Goal: Task Accomplishment & Management: Manage account settings

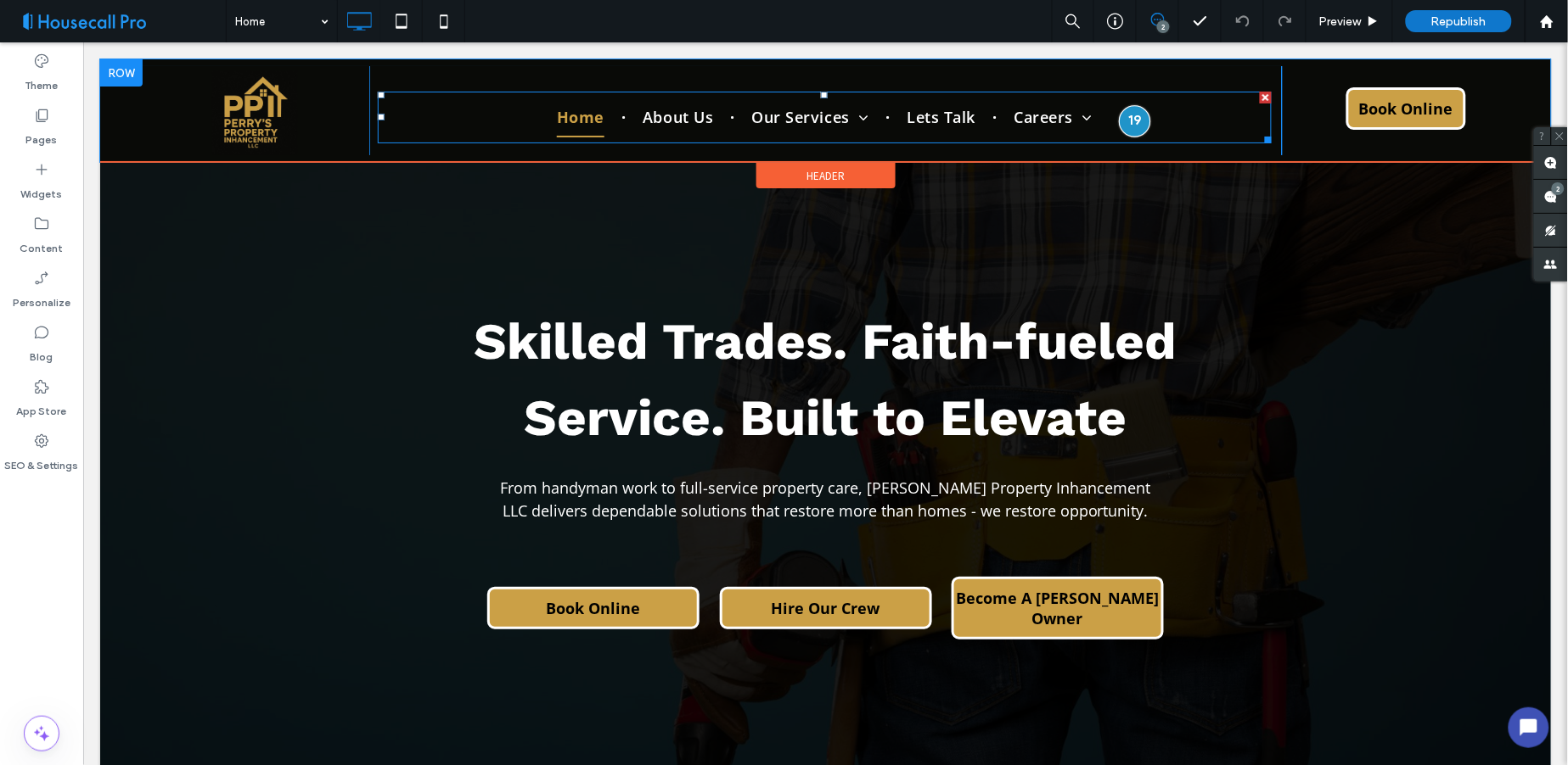
click at [1119, 119] on div at bounding box center [1135, 120] width 32 height 32
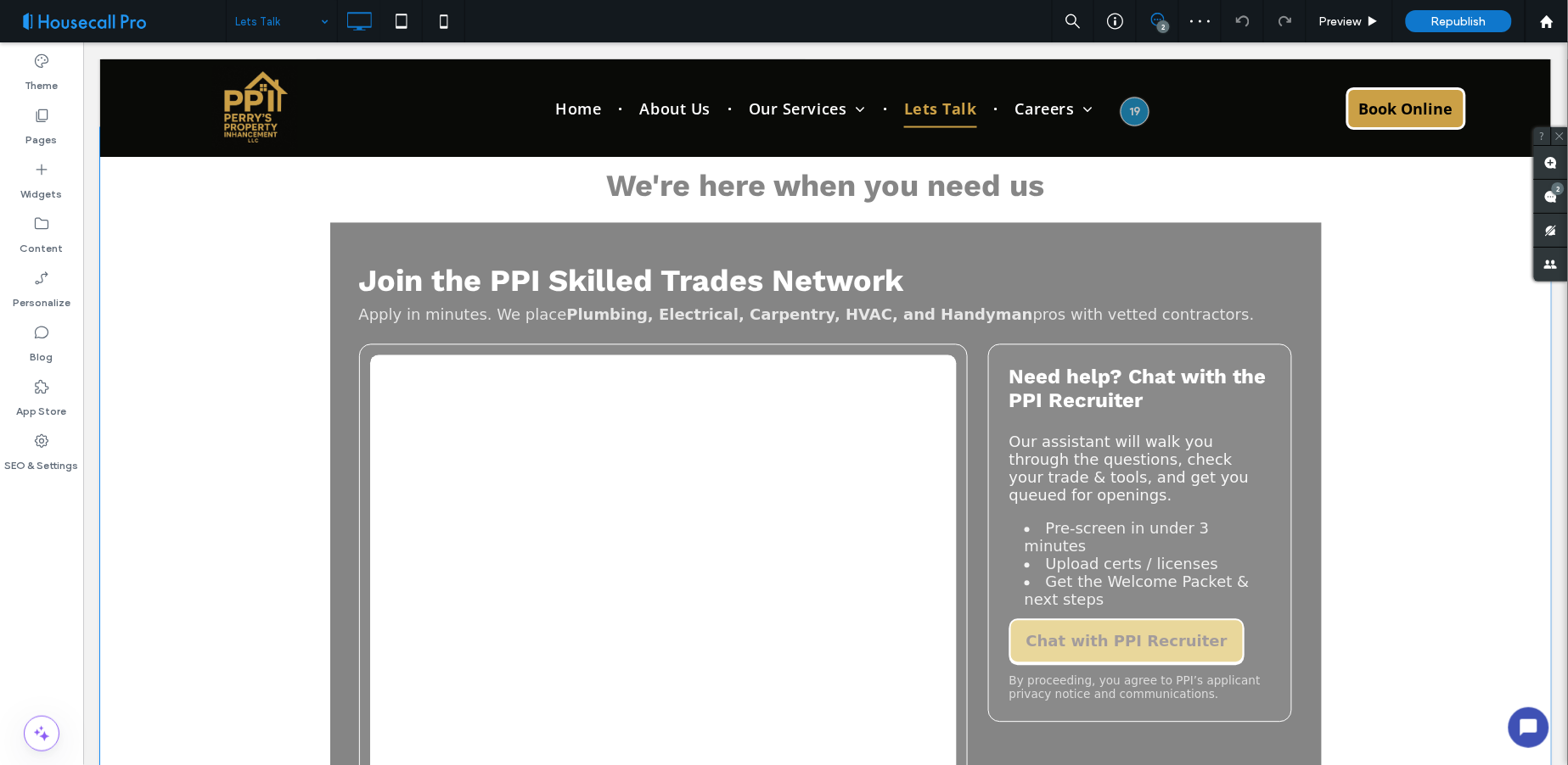
scroll to position [1037, 0]
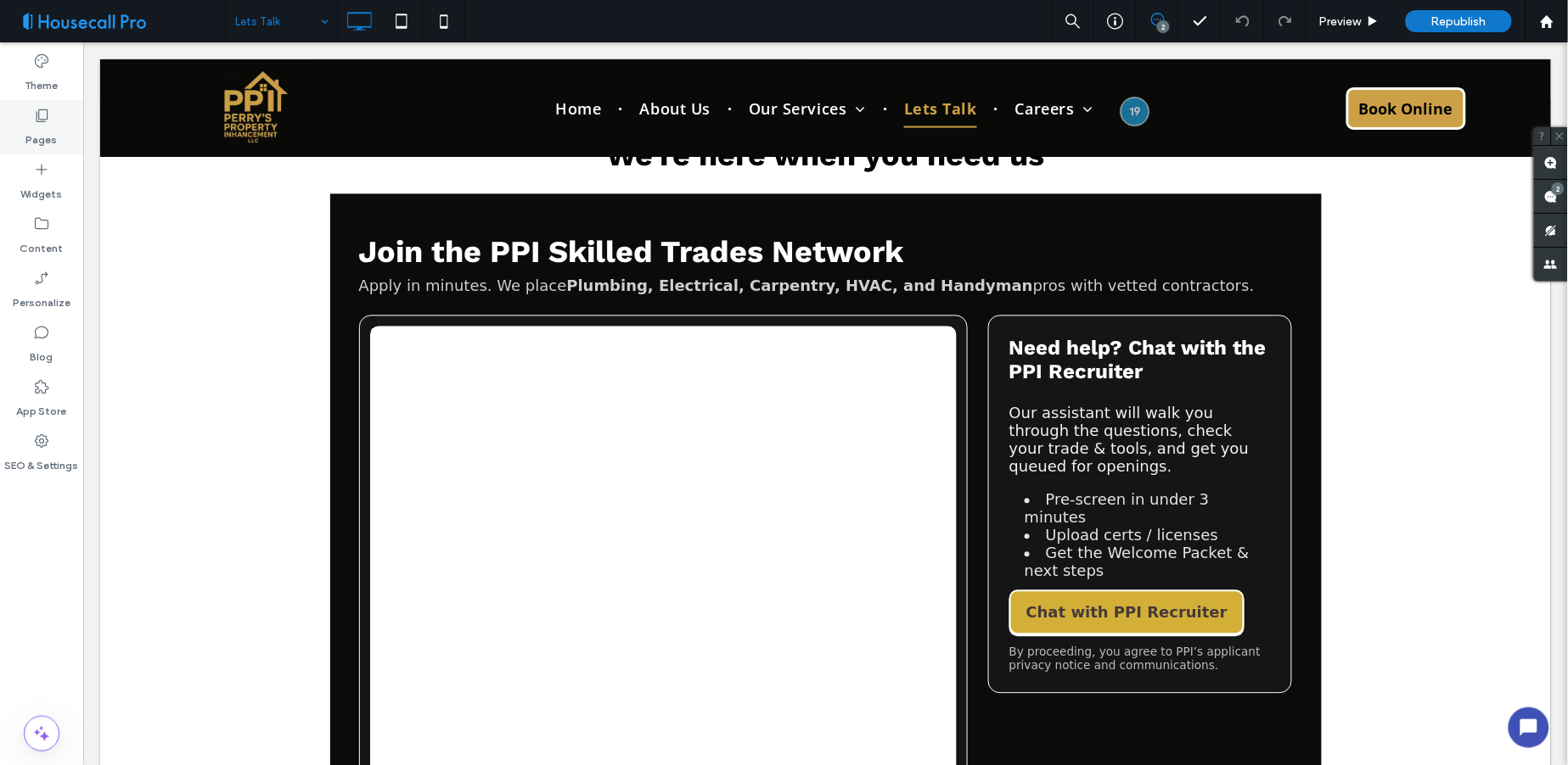
click at [37, 133] on label "Pages" at bounding box center [42, 136] width 32 height 24
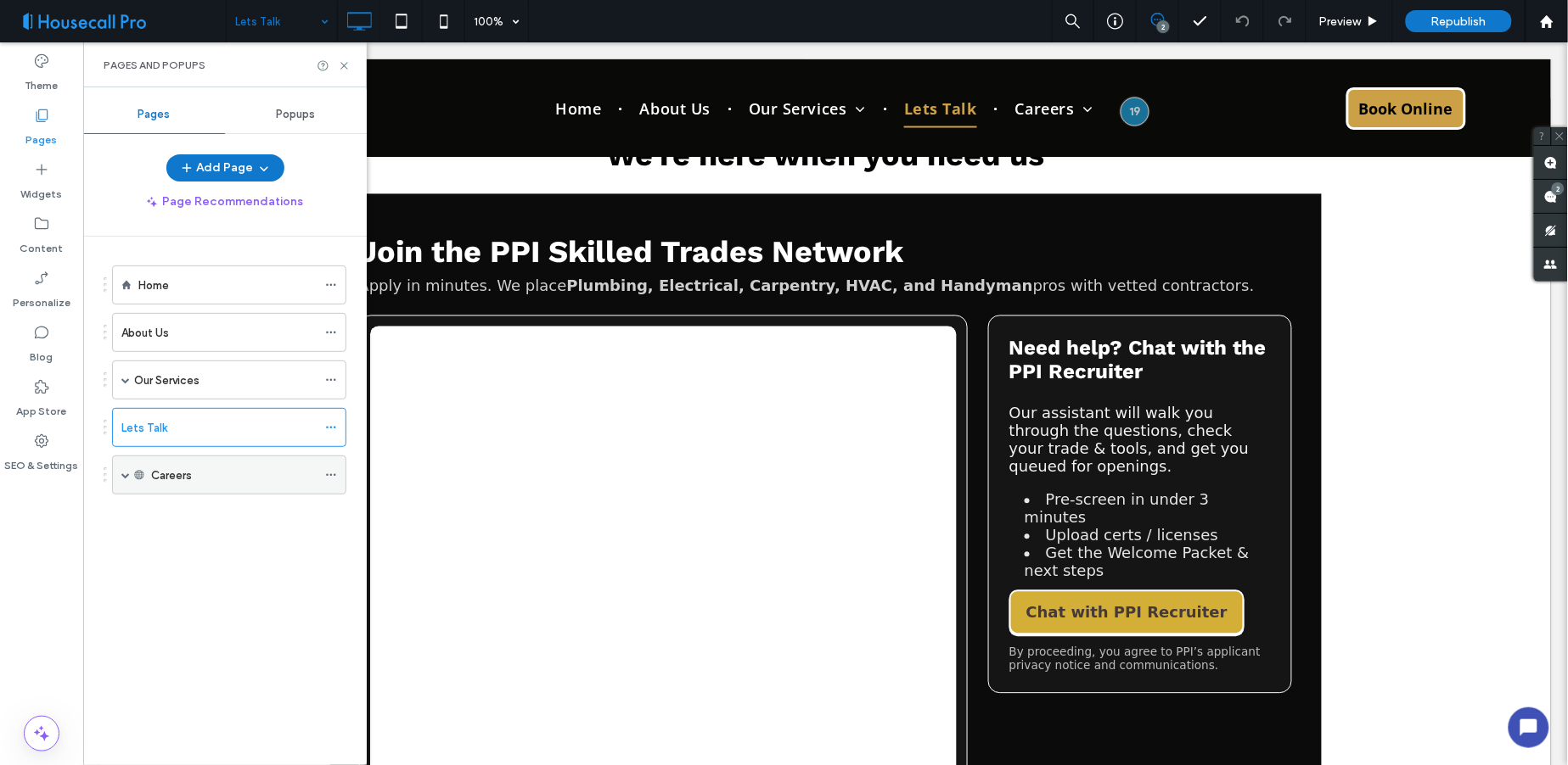
click at [123, 477] on span at bounding box center [125, 475] width 8 height 8
click at [206, 518] on label "Application" at bounding box center [197, 514] width 58 height 30
click at [224, 520] on label "Application" at bounding box center [197, 514] width 58 height 30
click at [188, 475] on label "Careers" at bounding box center [171, 476] width 41 height 30
click at [140, 474] on use at bounding box center [138, 475] width 9 height 9
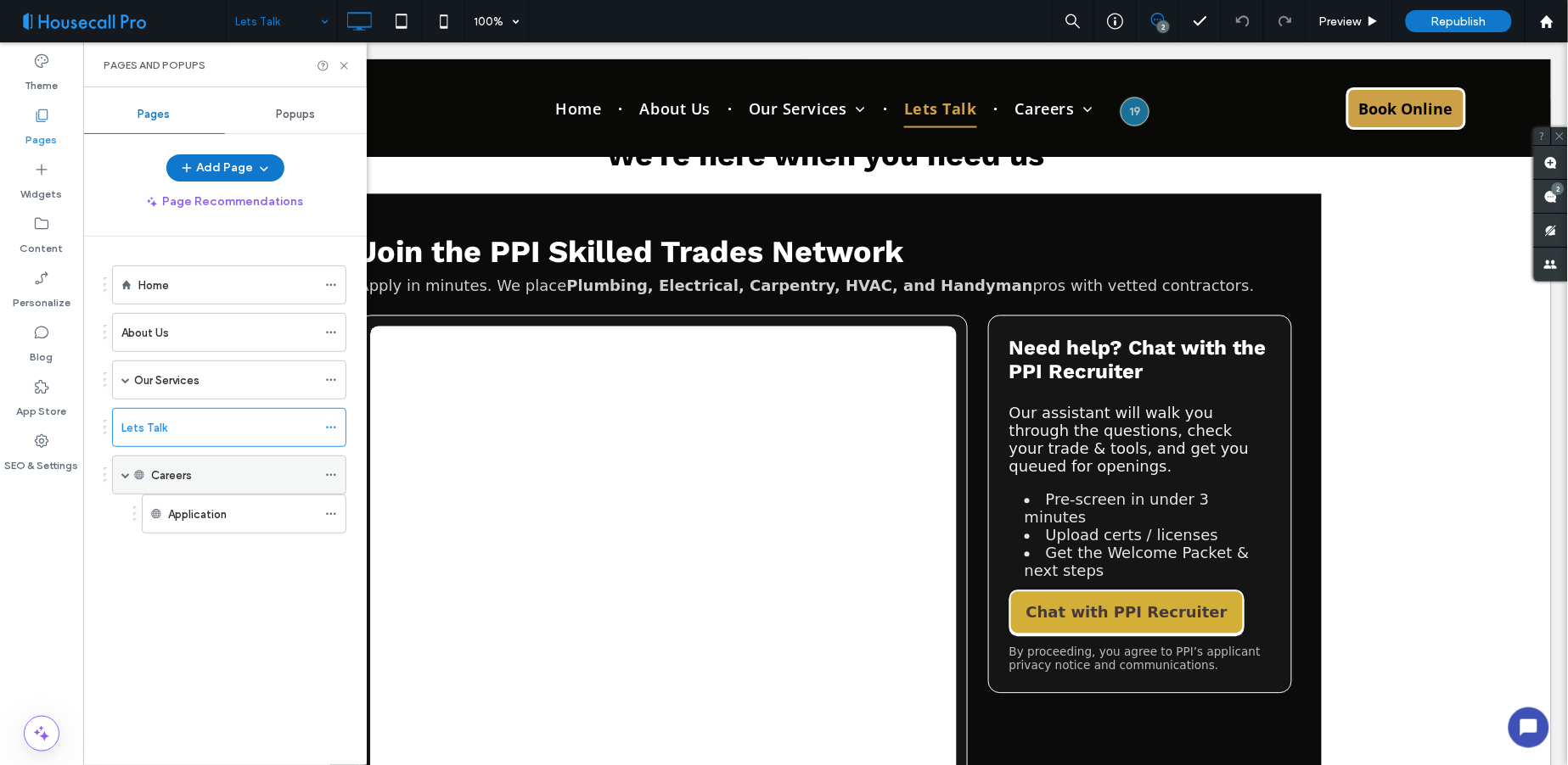
click at [326, 476] on icon at bounding box center [330, 475] width 12 height 12
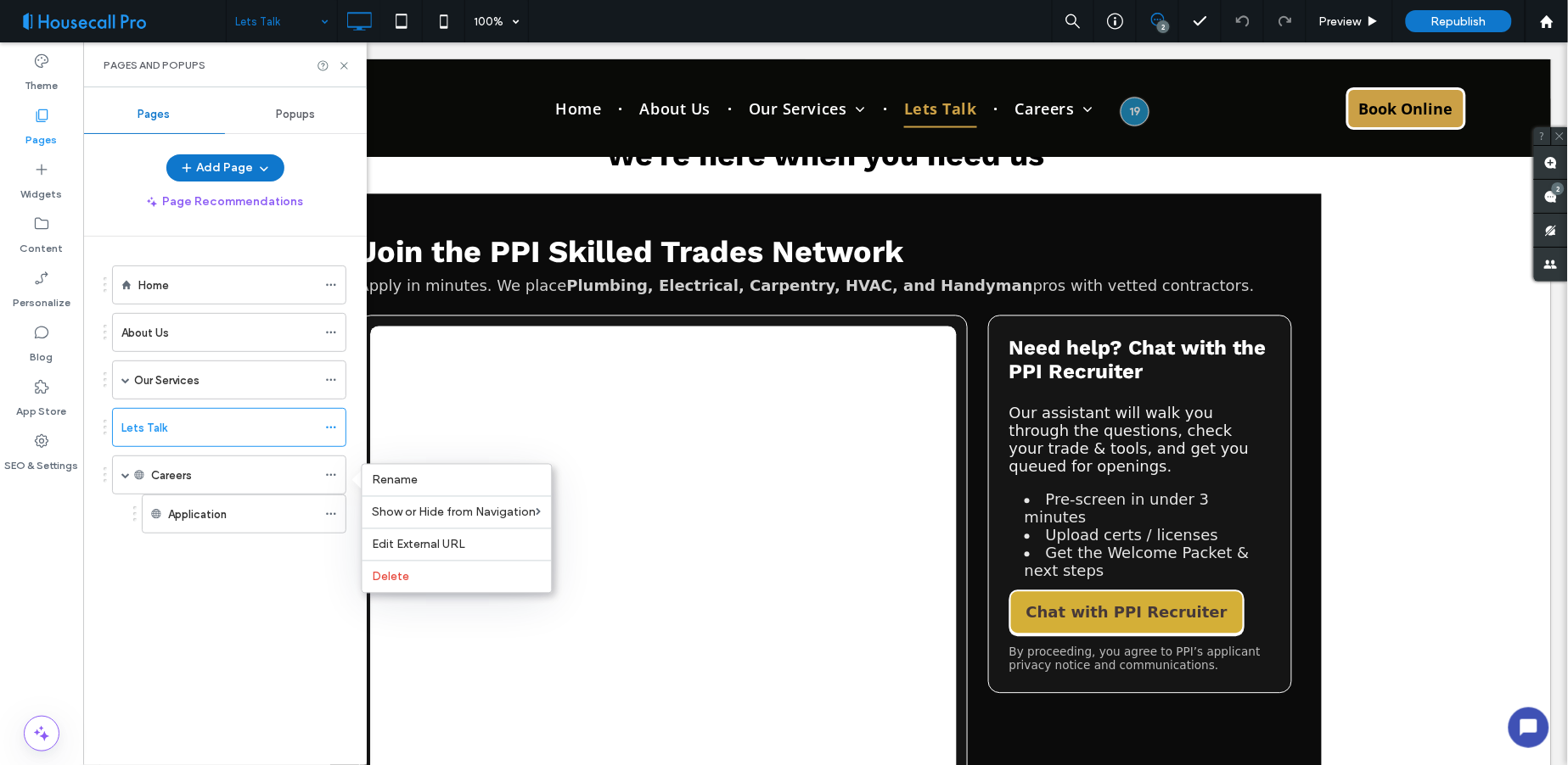
click at [219, 625] on div "Home About Us Our Services Handyman and Property Maintenance Installations and …" at bounding box center [235, 497] width 263 height 520
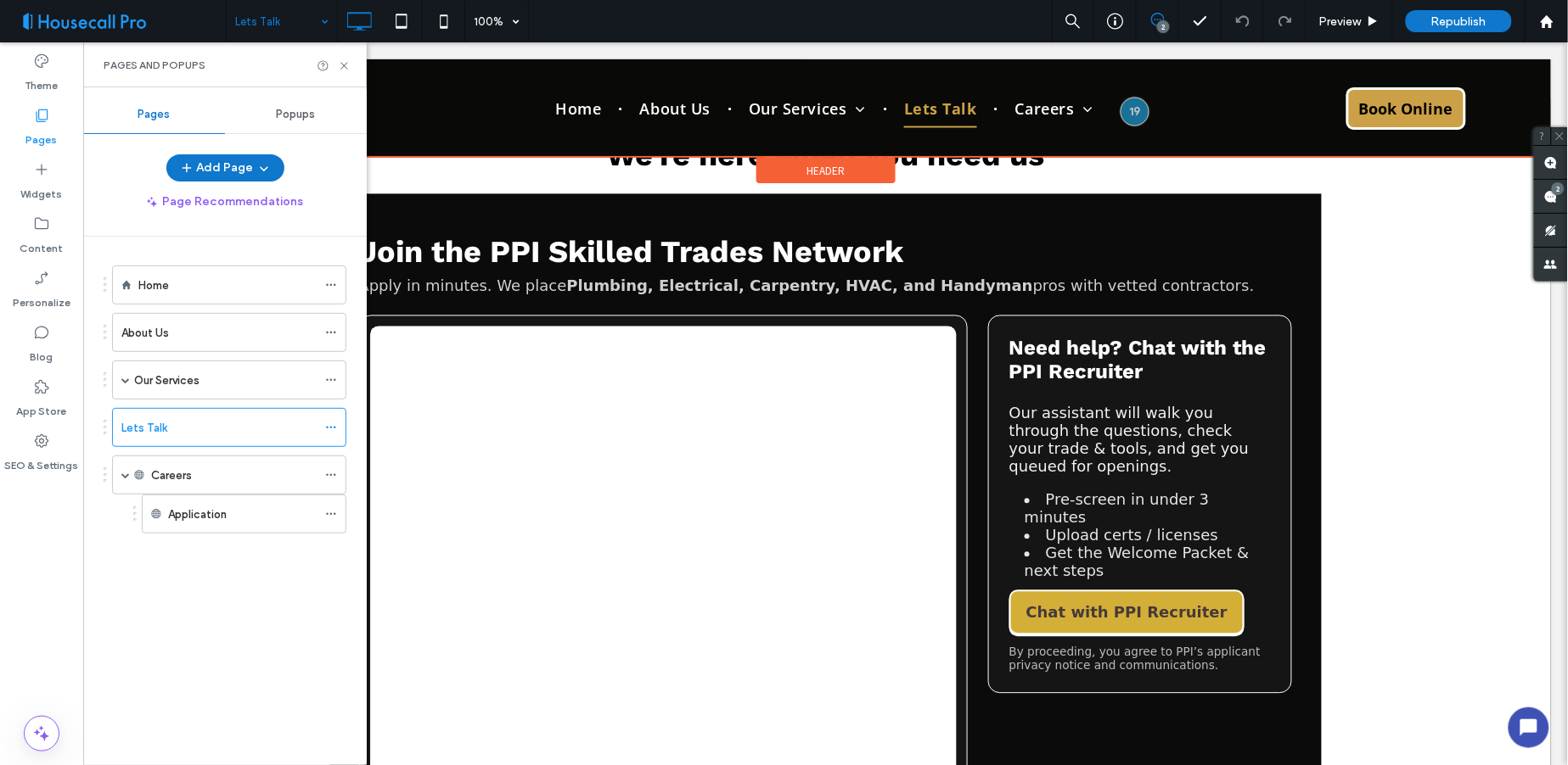
click at [1038, 106] on div at bounding box center [824, 106] width 1451 height 97
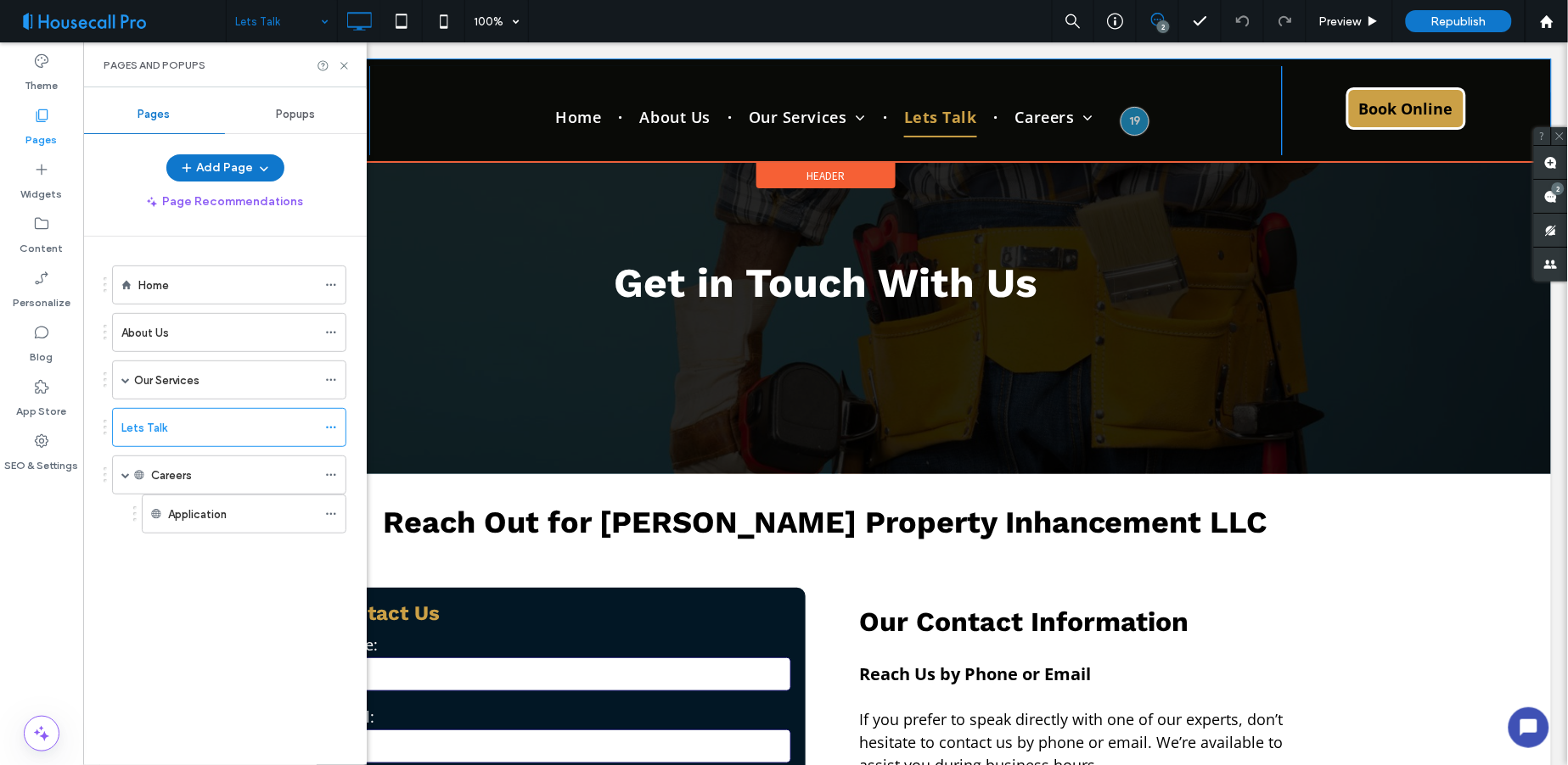
scroll to position [0, 0]
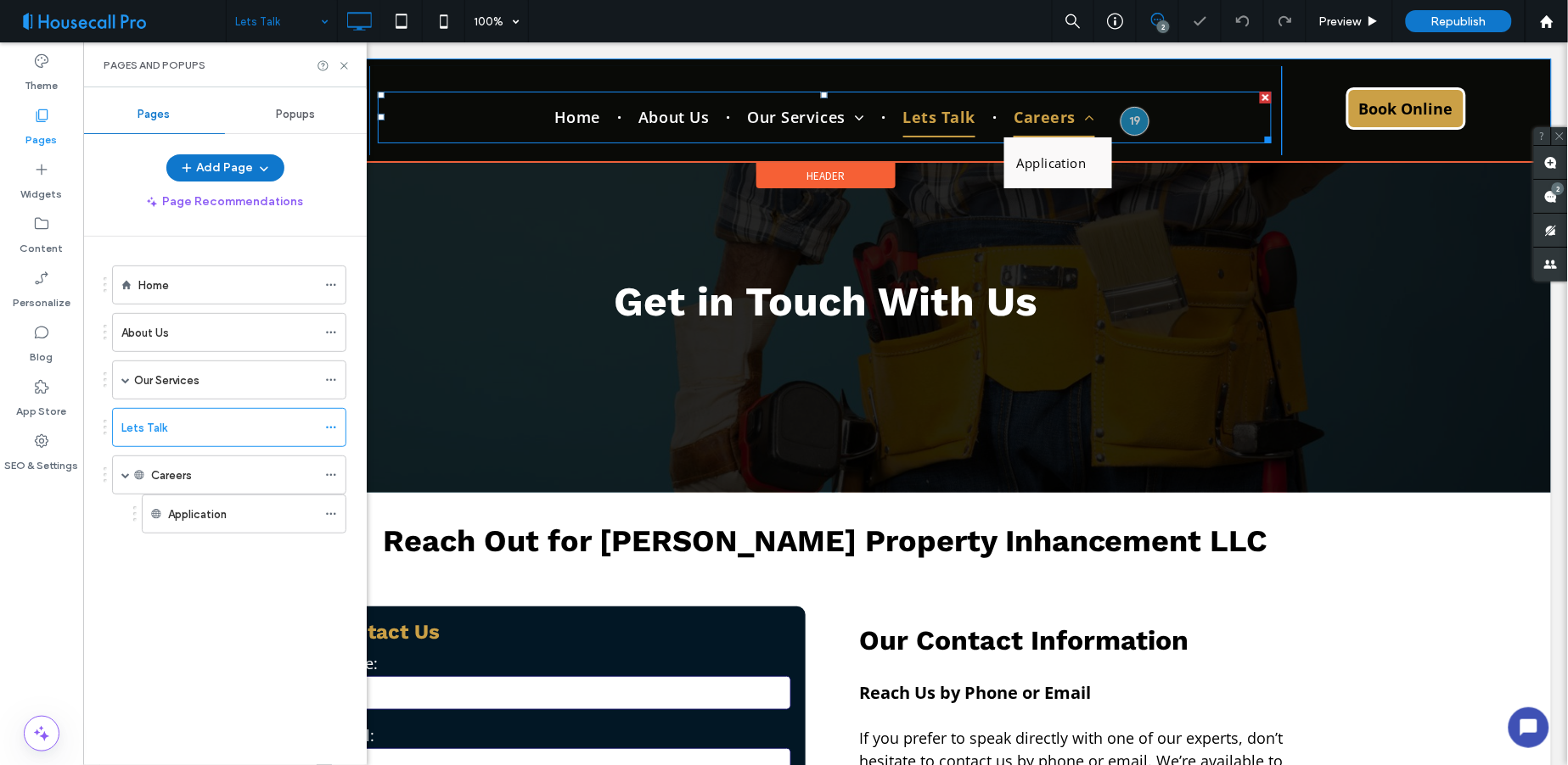
click at [1031, 115] on span "Careers" at bounding box center [1053, 116] width 81 height 40
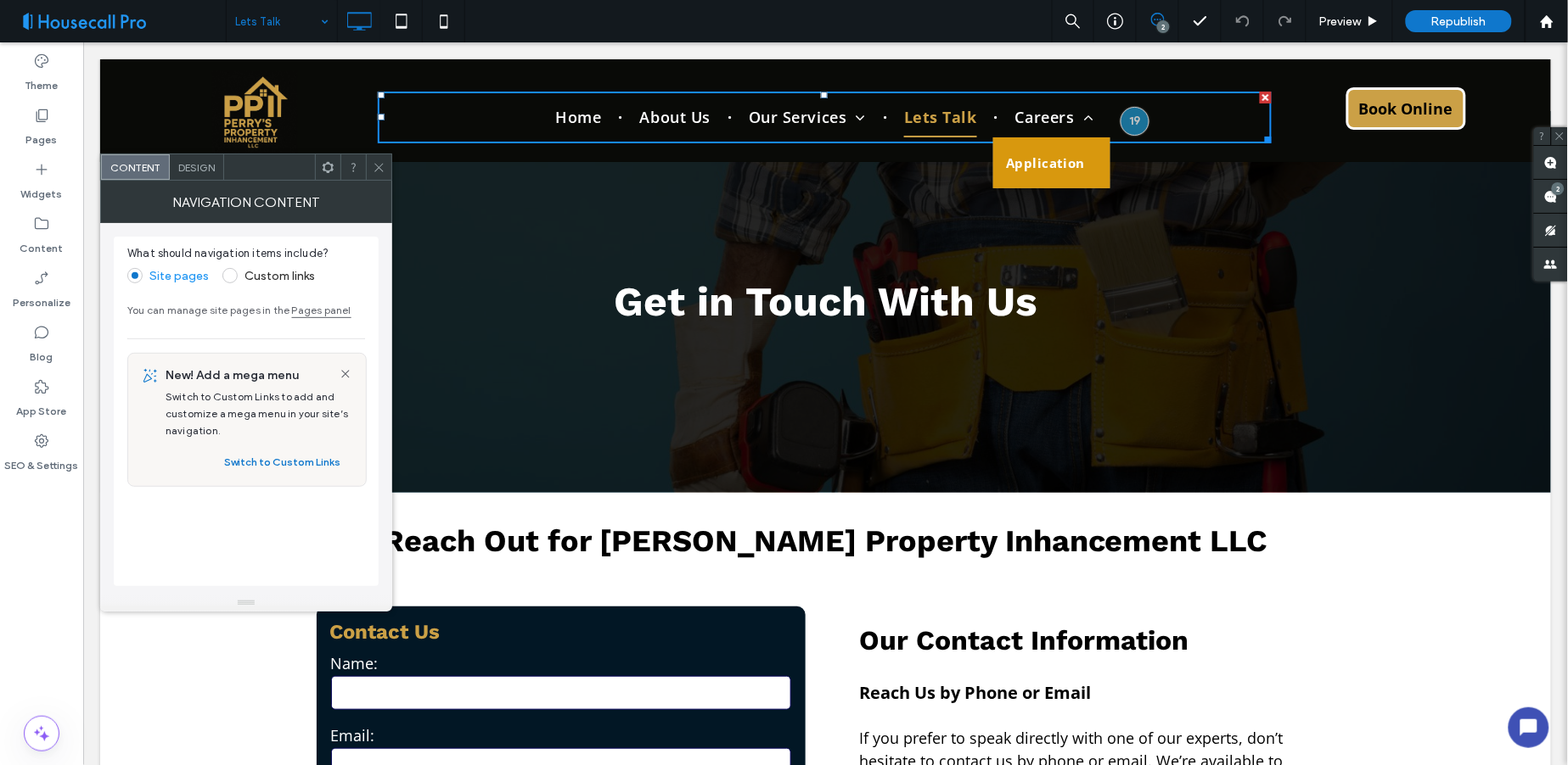
click at [1040, 158] on span "Application" at bounding box center [1045, 162] width 79 height 25
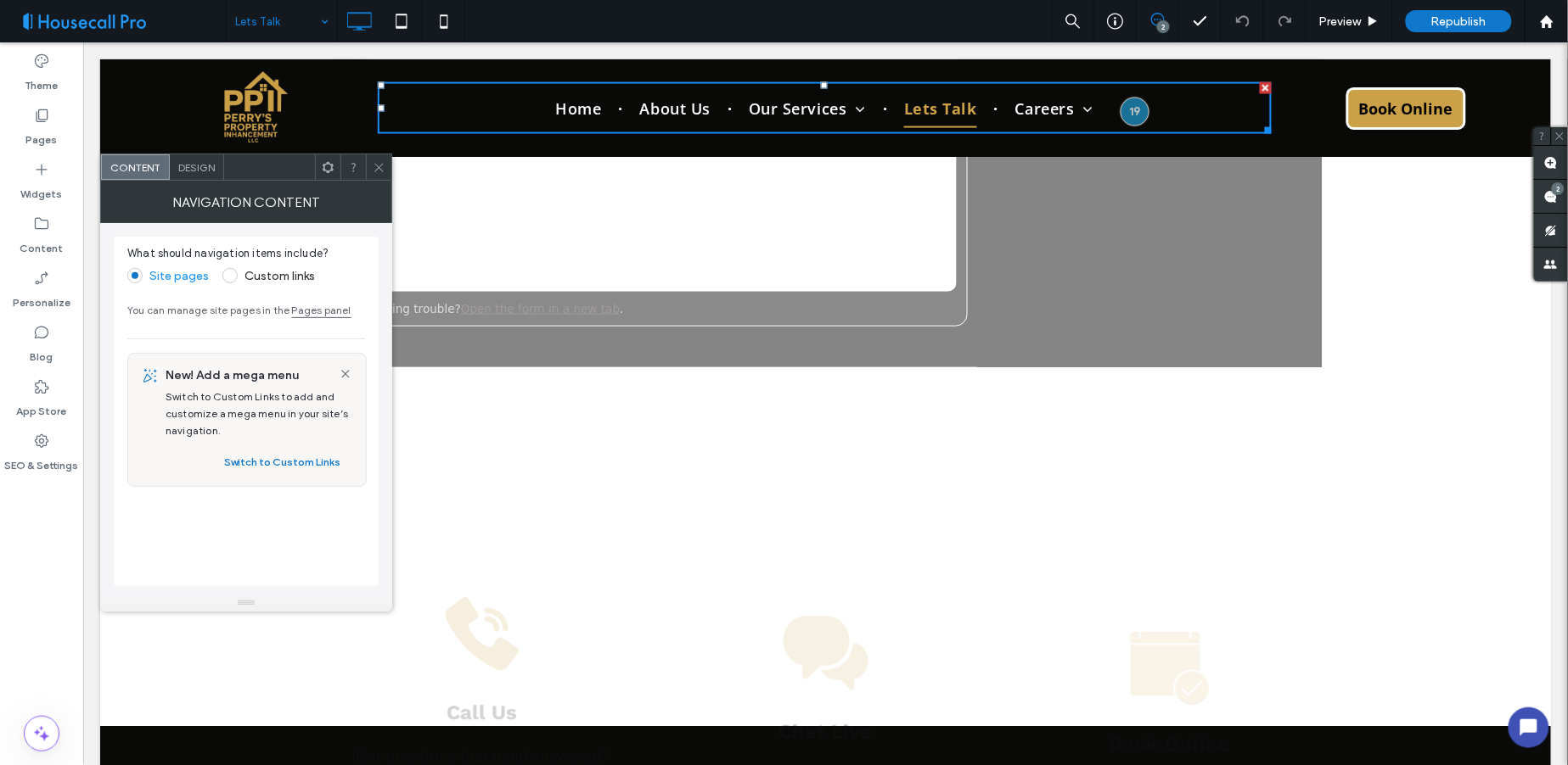
scroll to position [2451, 0]
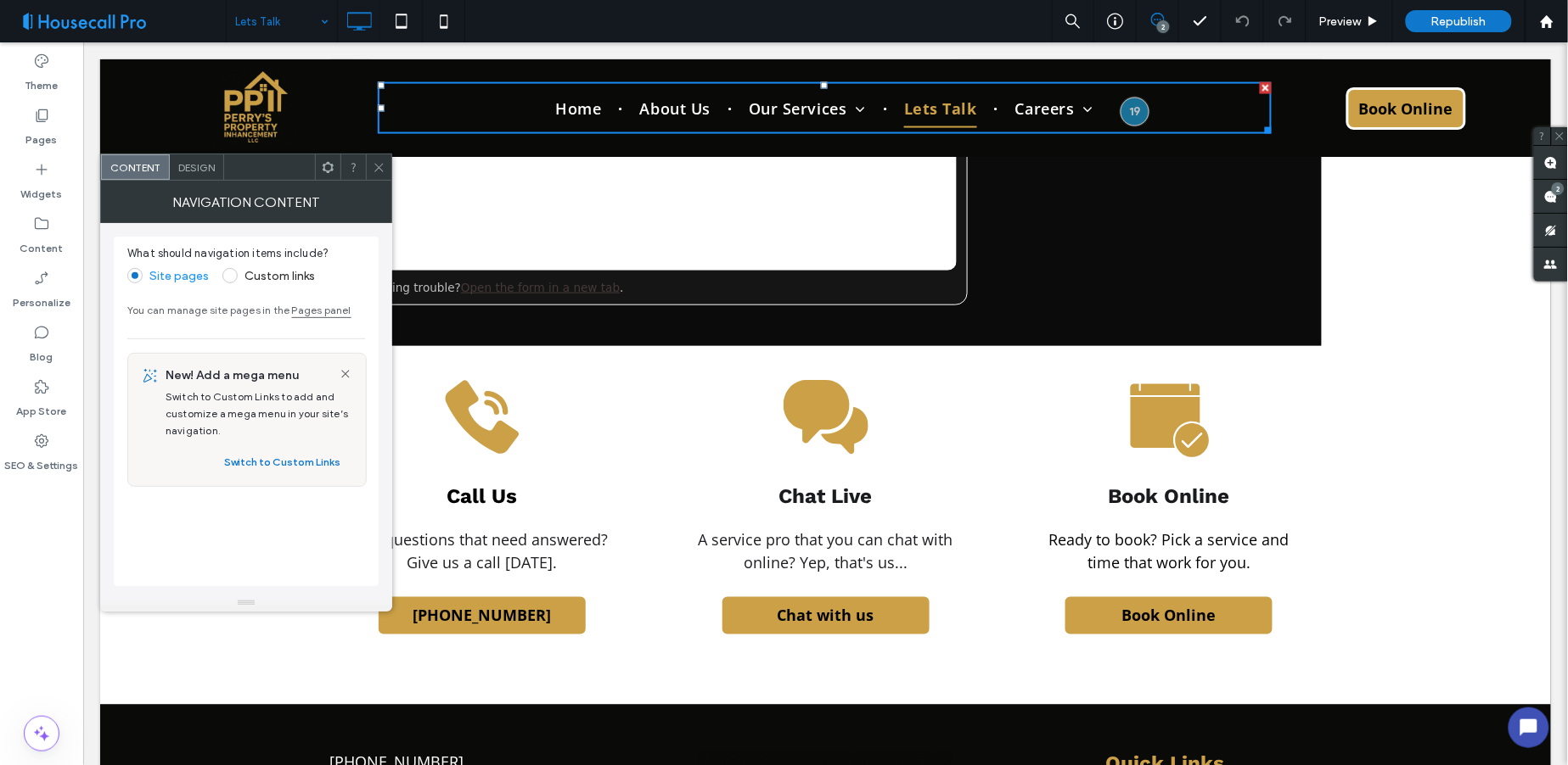
click at [377, 166] on use at bounding box center [378, 166] width 8 height 8
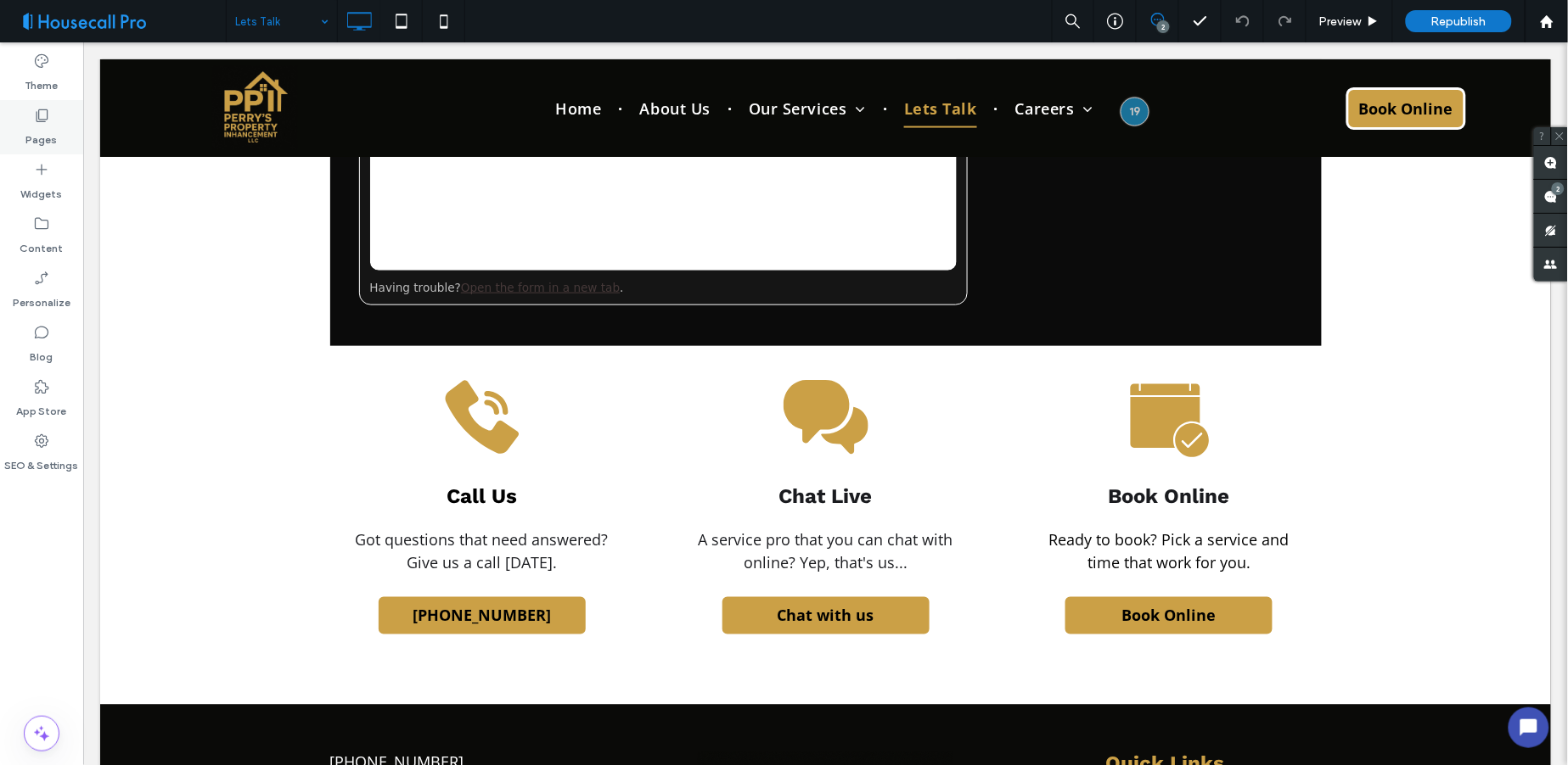
click at [35, 107] on icon at bounding box center [41, 116] width 17 height 17
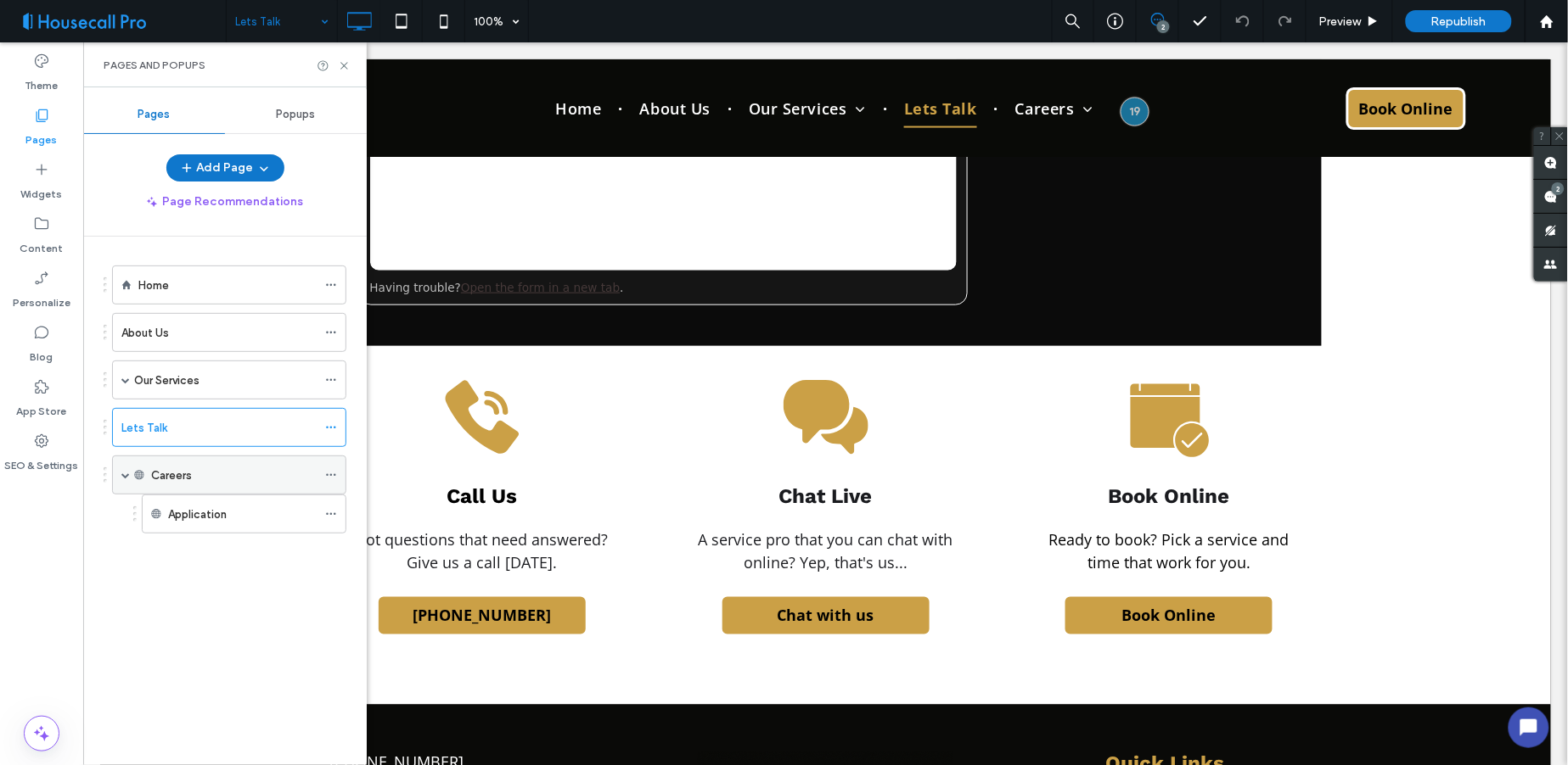
click at [329, 471] on icon at bounding box center [330, 475] width 12 height 12
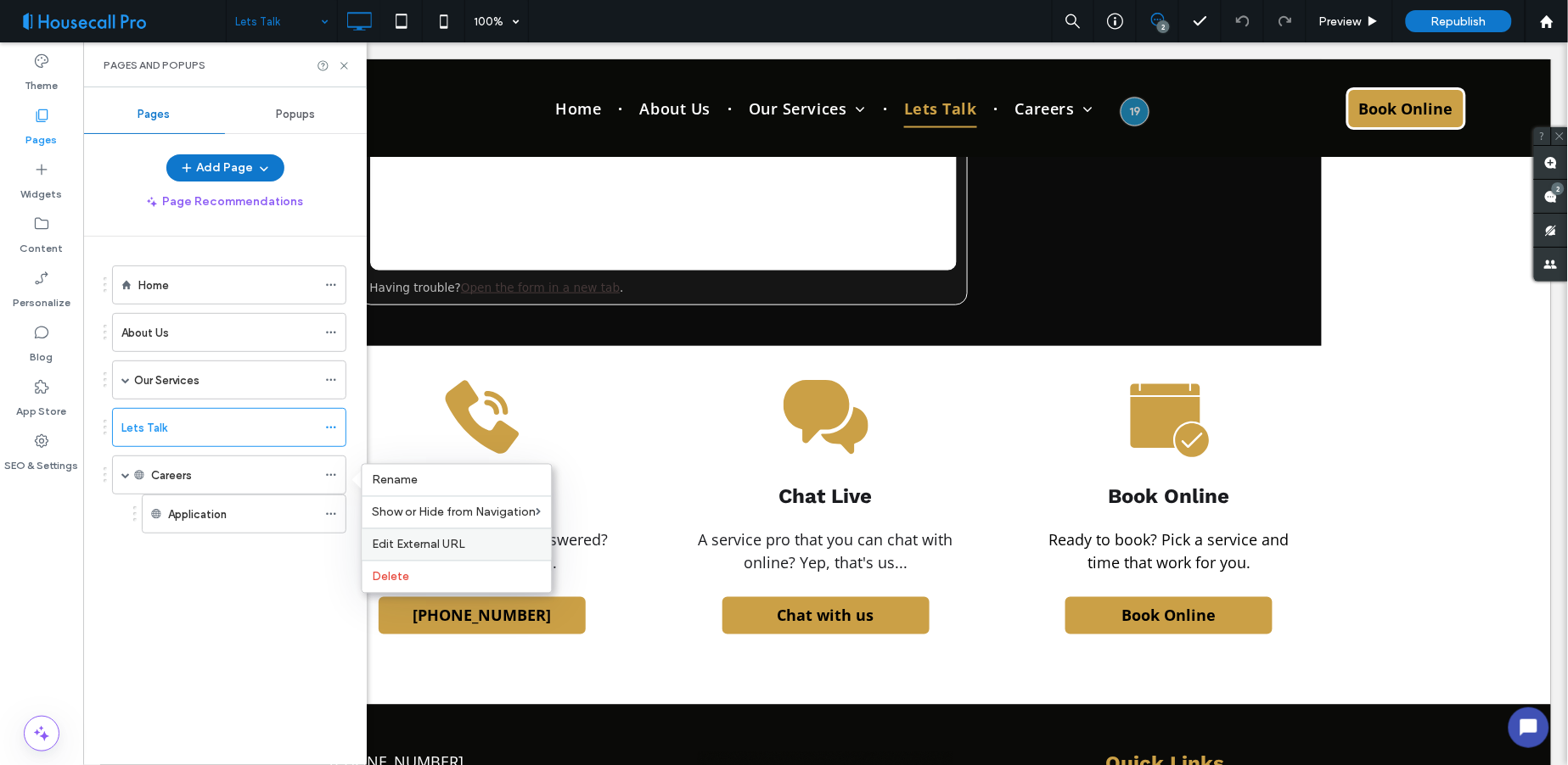
click at [403, 539] on span "Edit External URL" at bounding box center [420, 545] width 94 height 15
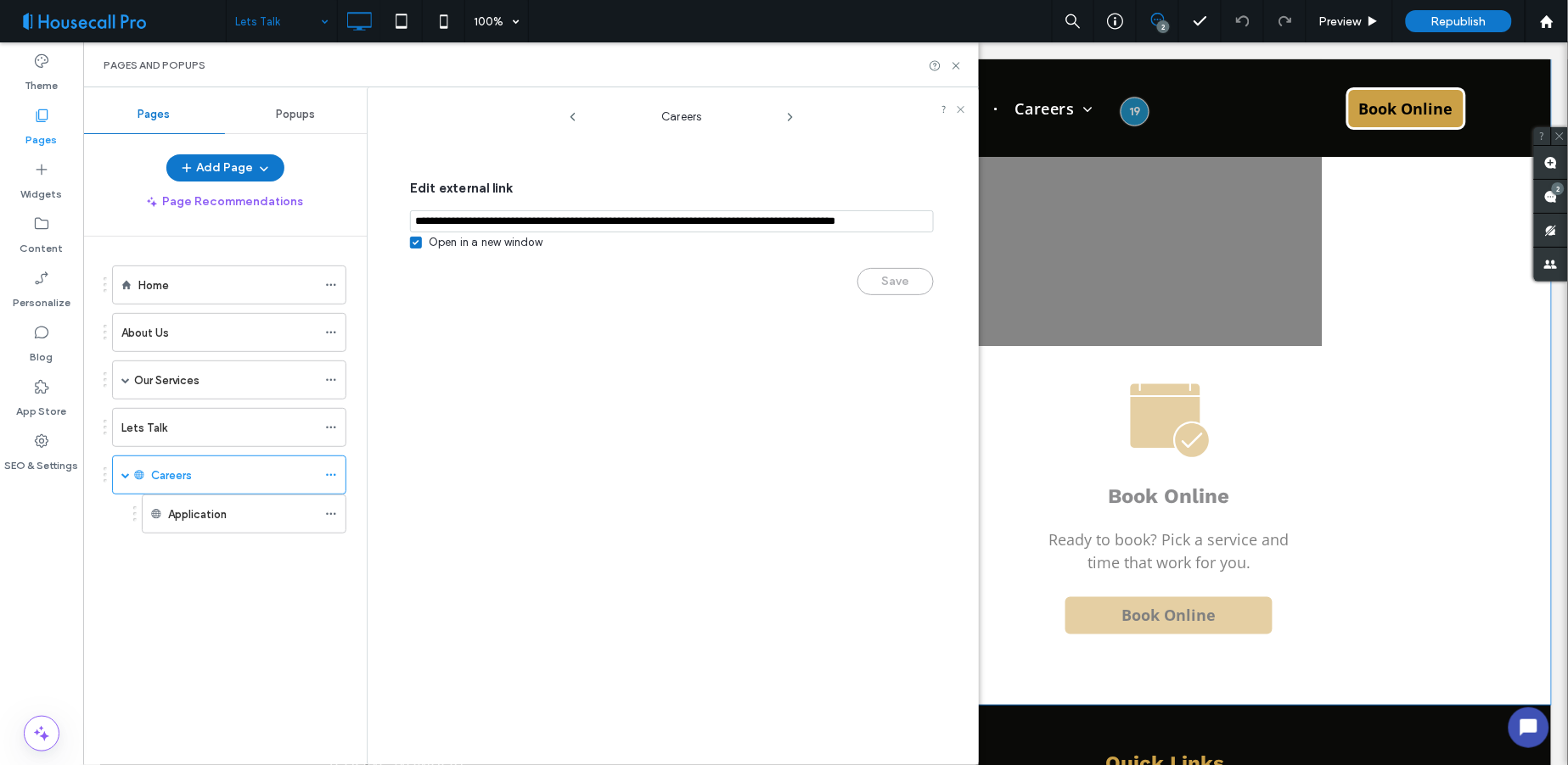
scroll to position [0, 112]
drag, startPoint x: 530, startPoint y: 265, endPoint x: 1091, endPoint y: 188, distance: 566.3
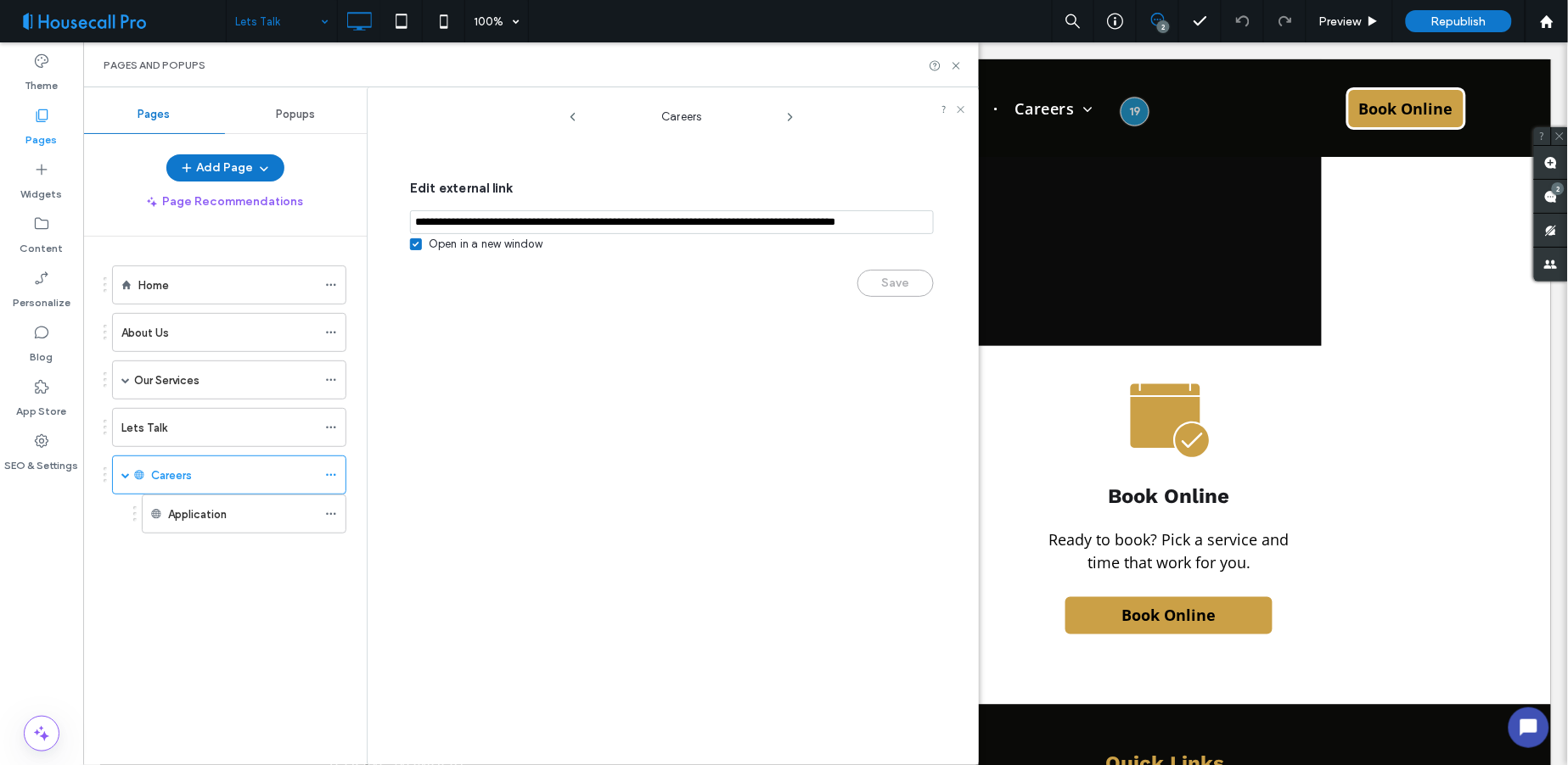
click at [742, 229] on input "notEmpty,url" at bounding box center [673, 222] width 524 height 24
click at [569, 214] on input "notEmpty,url" at bounding box center [673, 222] width 524 height 24
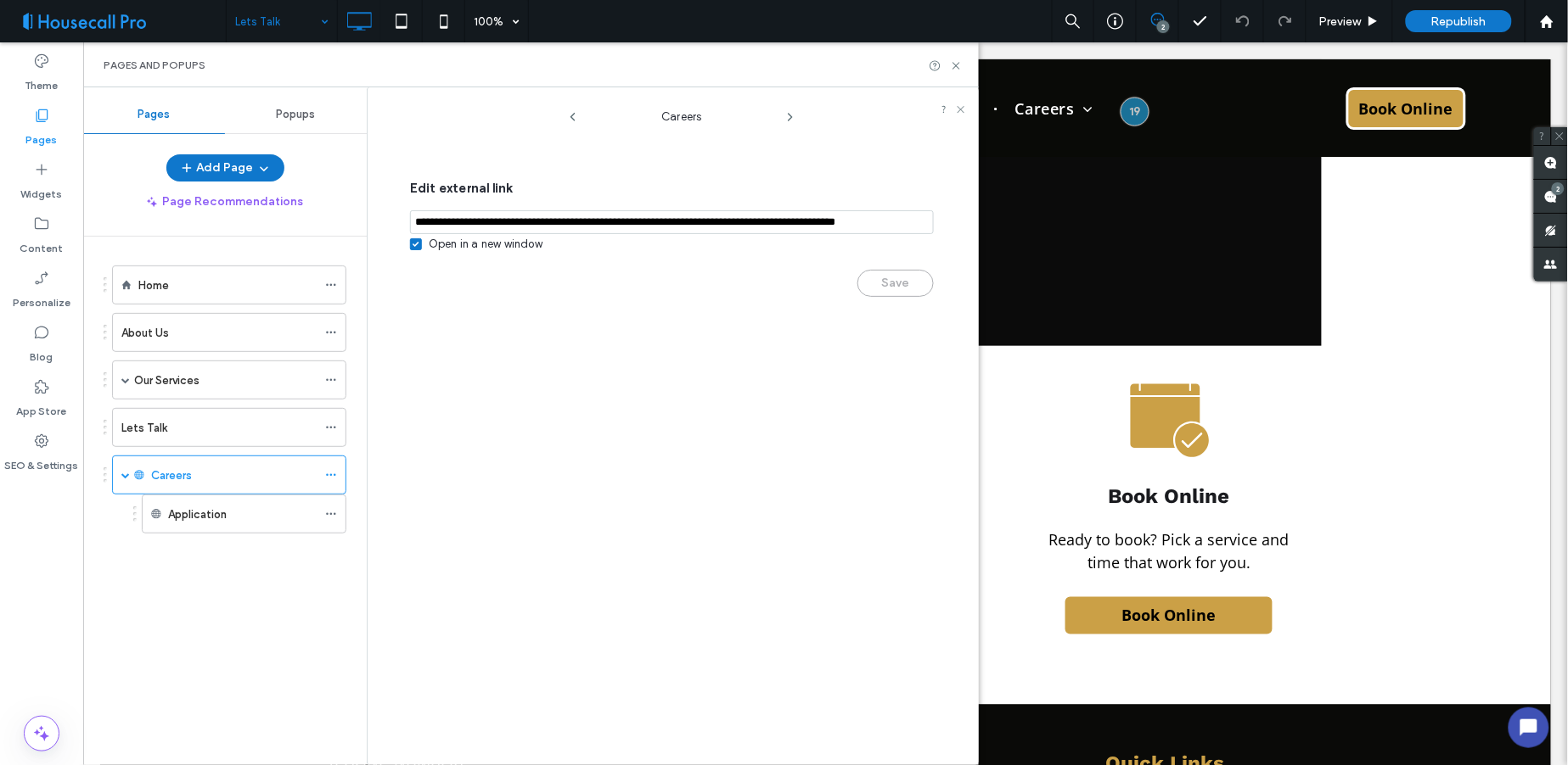
click at [569, 214] on input "notEmpty,url" at bounding box center [673, 222] width 524 height 24
paste input "**********"
type input "**********"
click at [879, 288] on button "Save" at bounding box center [895, 284] width 76 height 27
click at [338, 516] on div at bounding box center [335, 514] width 20 height 25
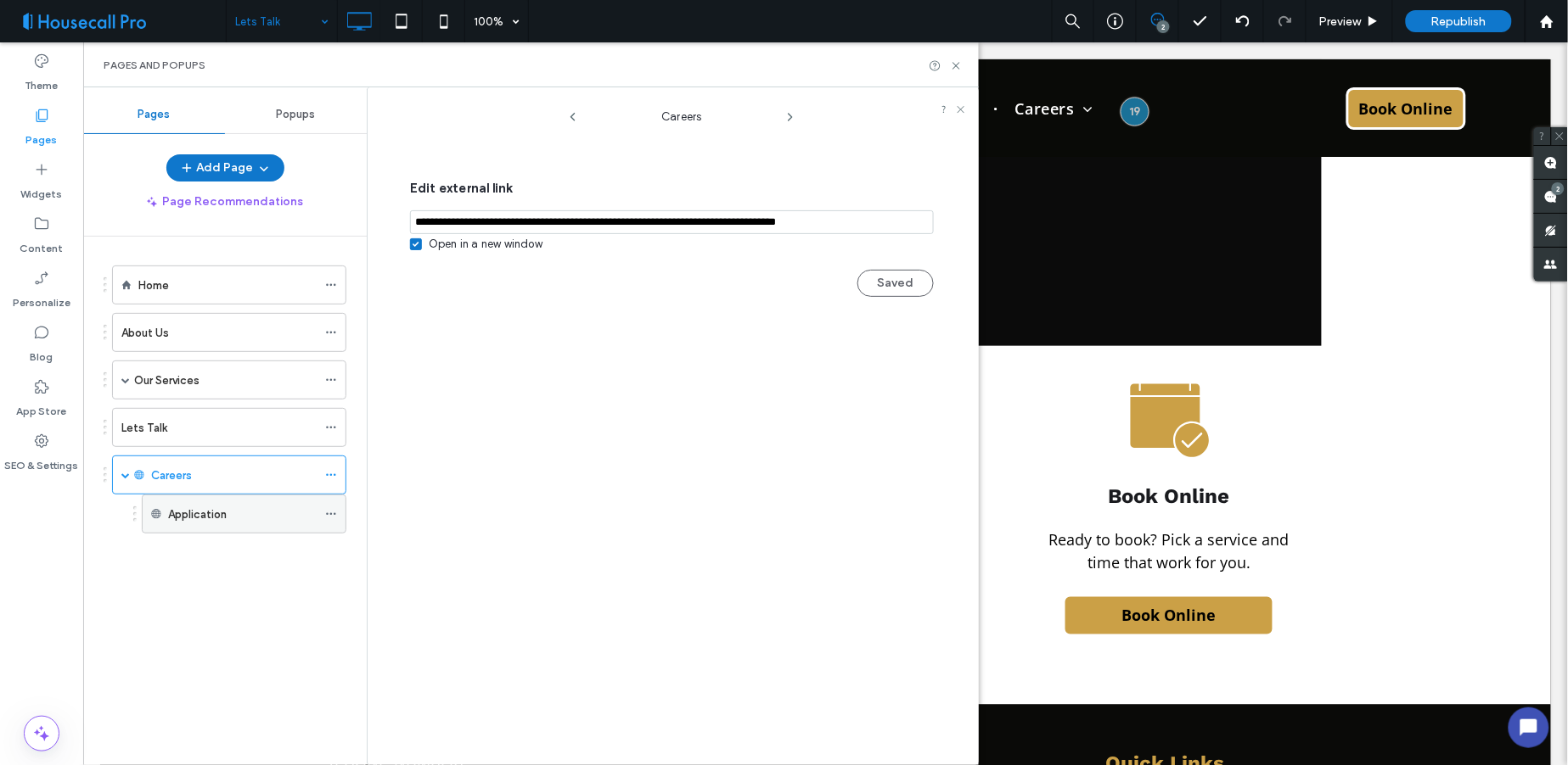
click at [334, 513] on icon at bounding box center [330, 514] width 12 height 12
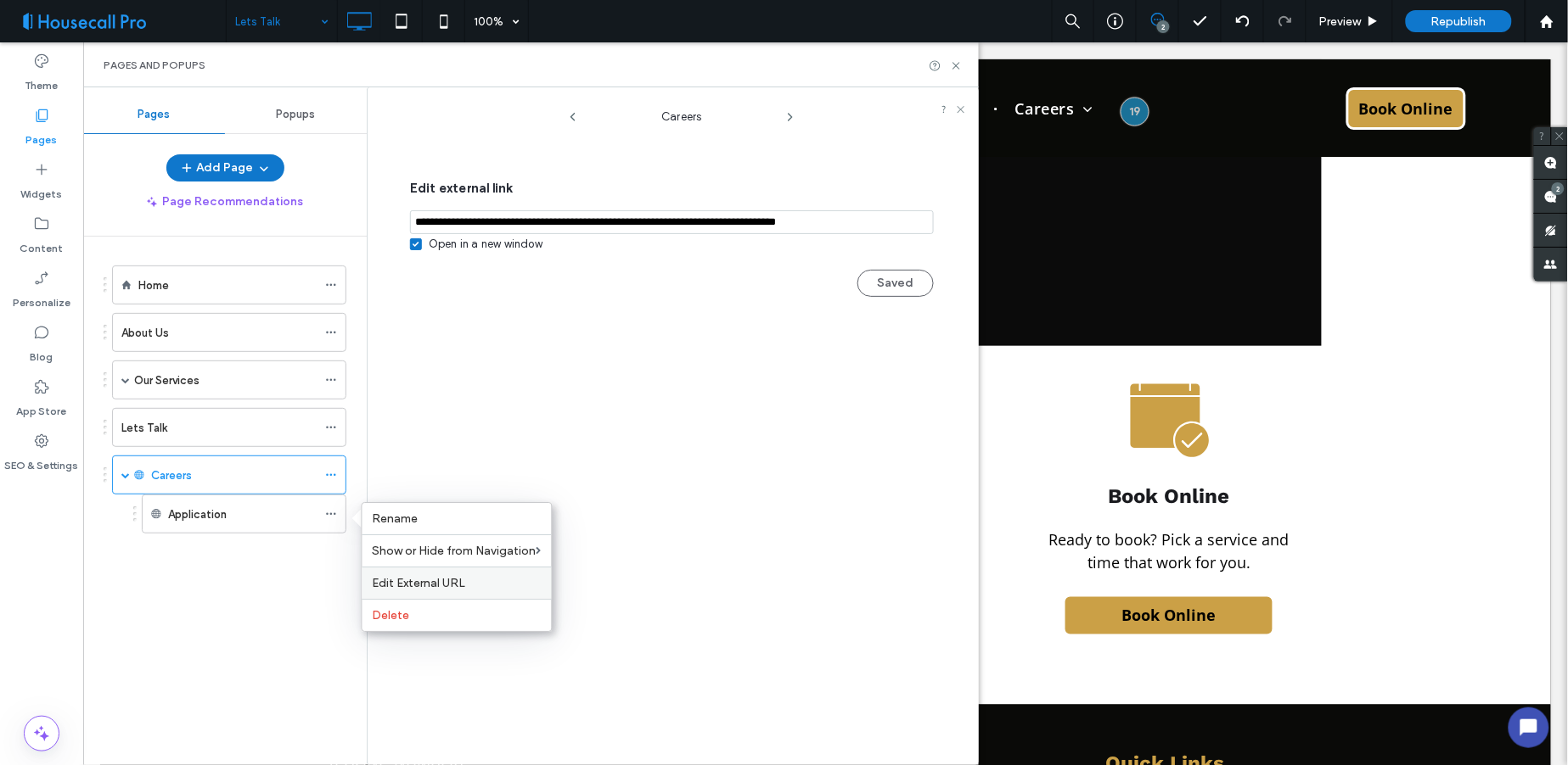
click at [402, 583] on span "Edit External URL" at bounding box center [420, 583] width 94 height 15
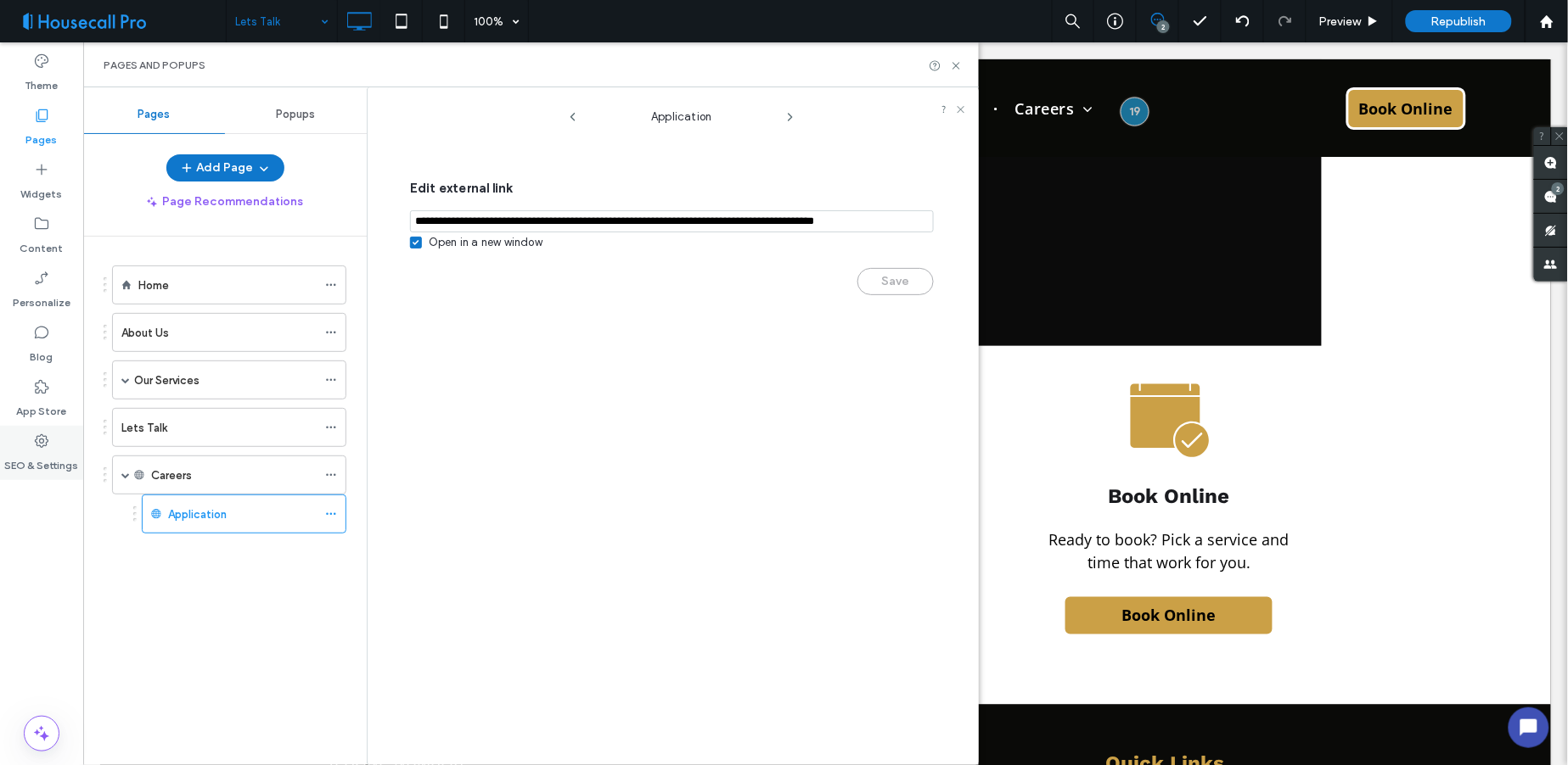
click at [30, 445] on div "SEO & Settings" at bounding box center [41, 453] width 83 height 55
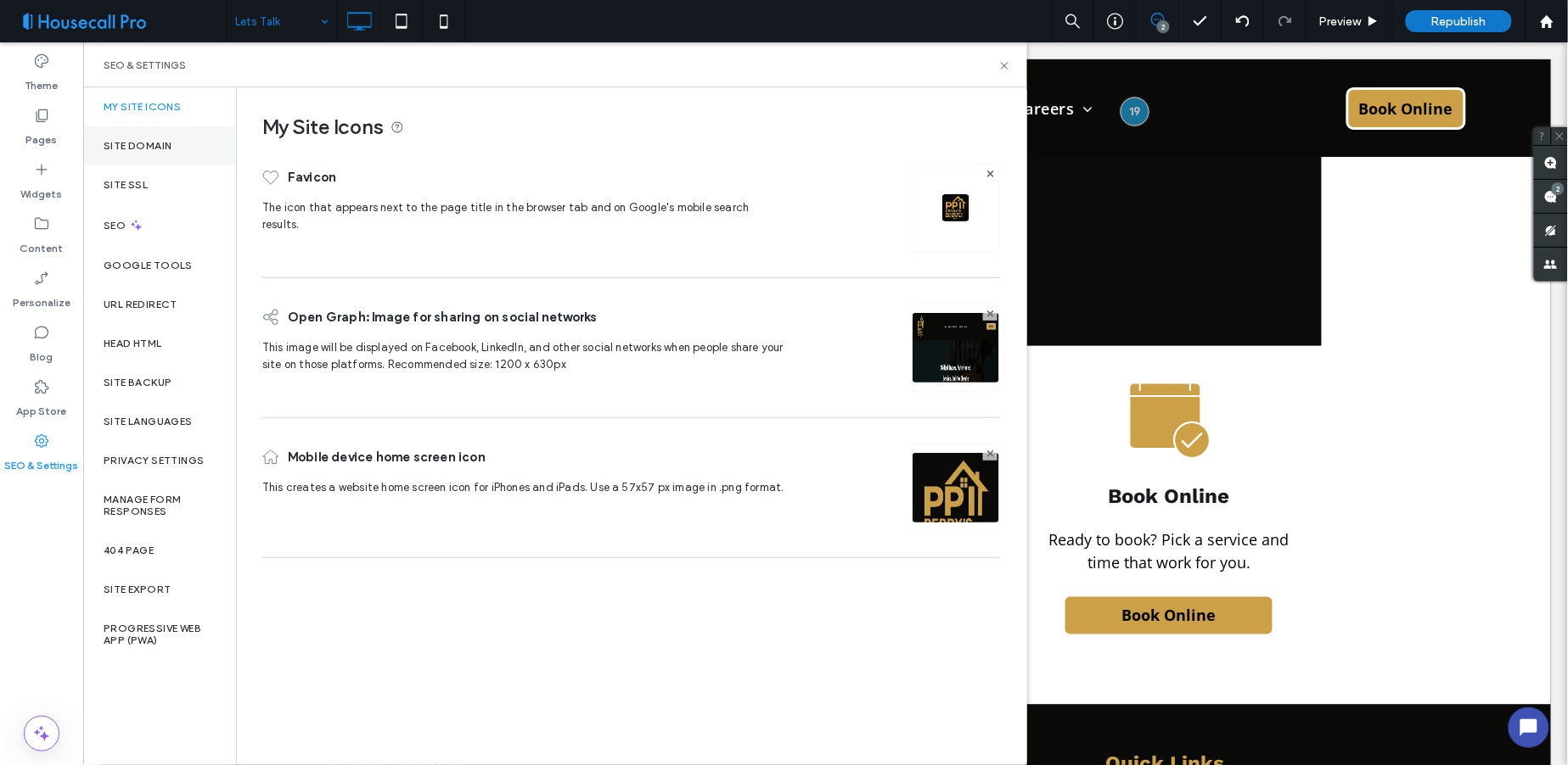
click at [146, 148] on label "Site Domain" at bounding box center [137, 146] width 68 height 12
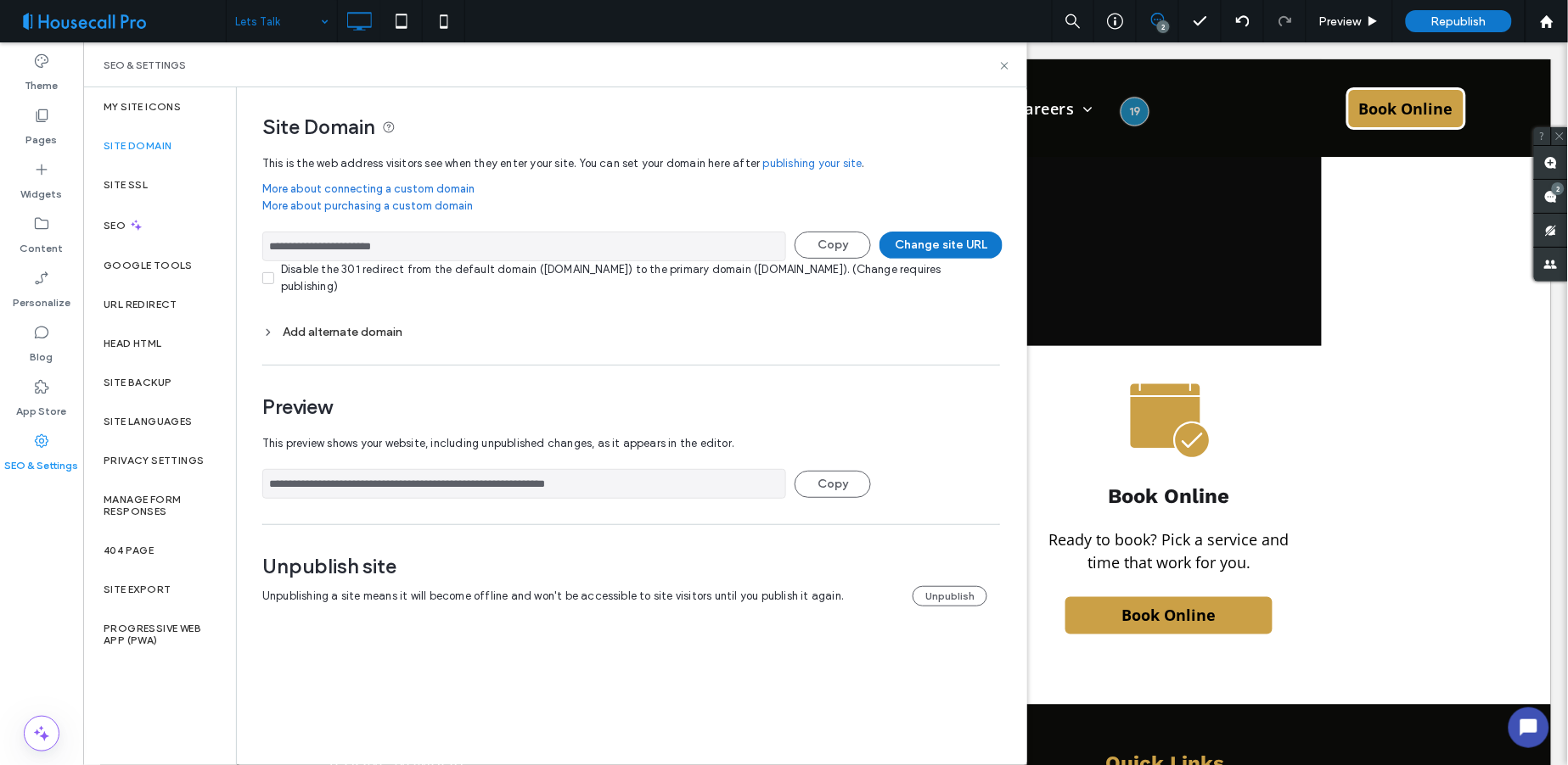
click at [377, 253] on input "**********" at bounding box center [524, 247] width 524 height 30
click at [27, 125] on label "Pages" at bounding box center [42, 136] width 32 height 24
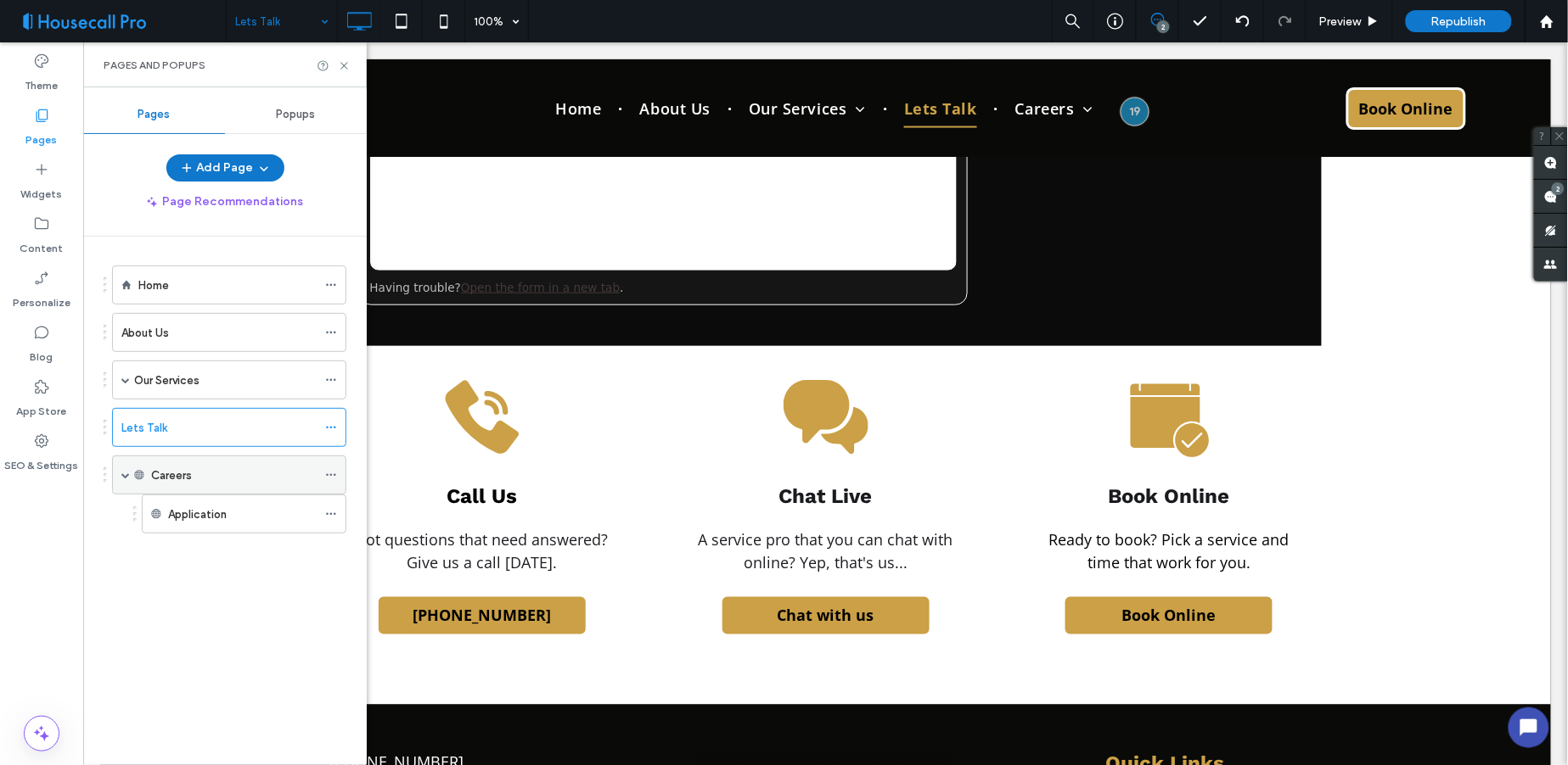
click at [326, 469] on icon at bounding box center [330, 475] width 12 height 12
click at [331, 512] on icon at bounding box center [330, 514] width 12 height 12
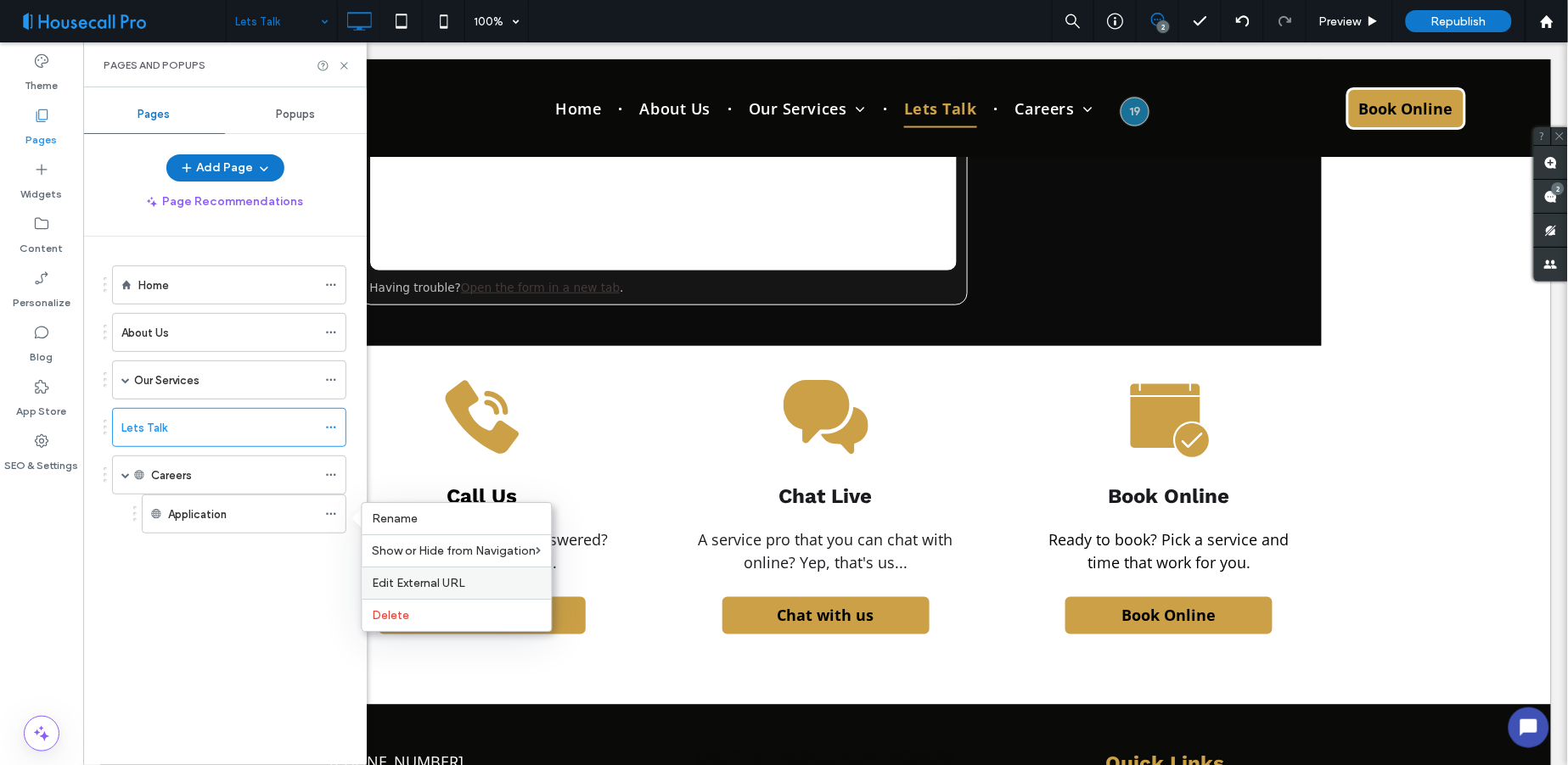
click at [398, 578] on span "Edit External URL" at bounding box center [420, 583] width 94 height 15
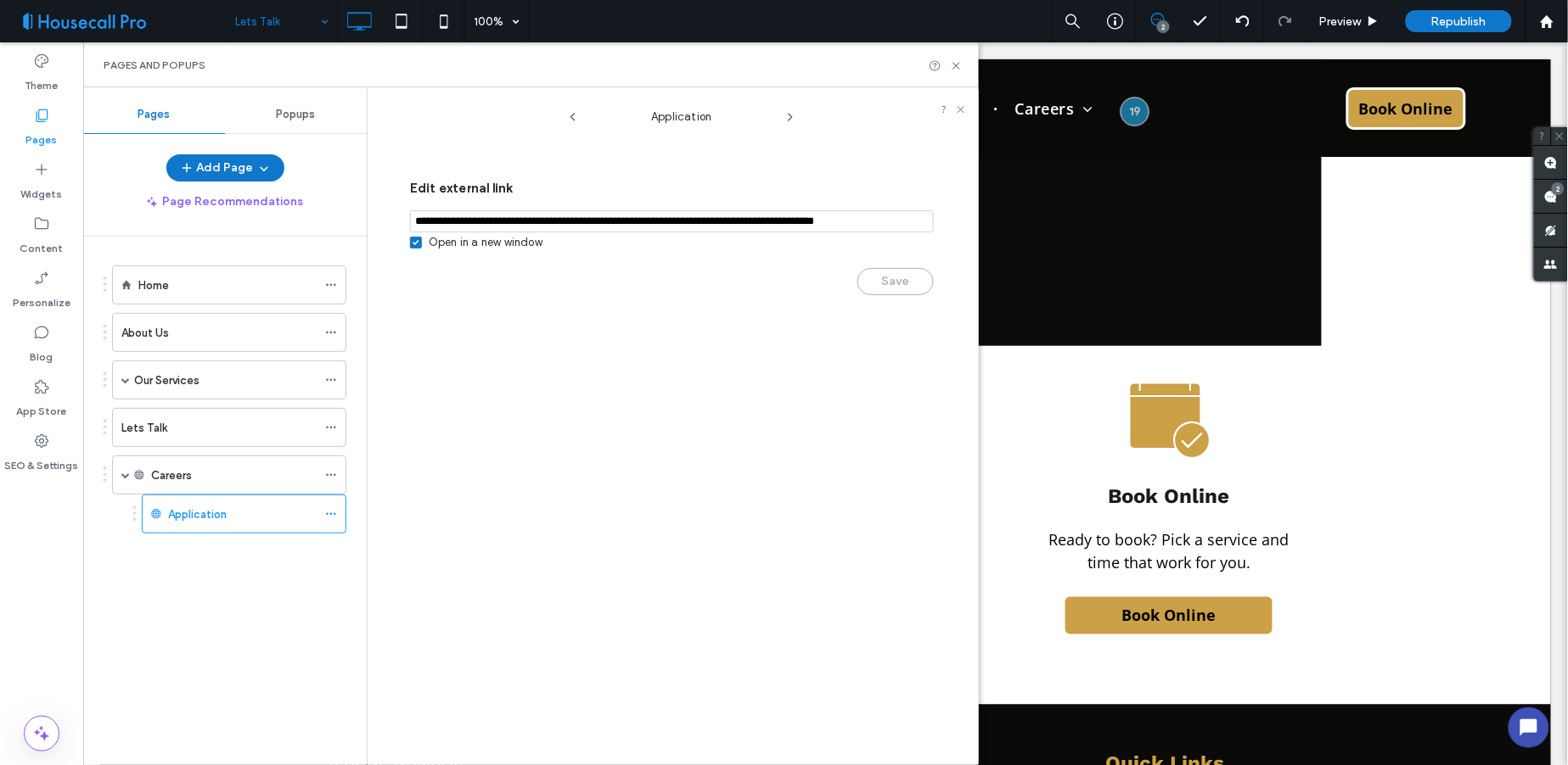
click at [561, 225] on input "notEmpty,url" at bounding box center [673, 221] width 524 height 22
paste input "**********"
drag, startPoint x: 601, startPoint y: 224, endPoint x: 128, endPoint y: 269, distance: 475.1
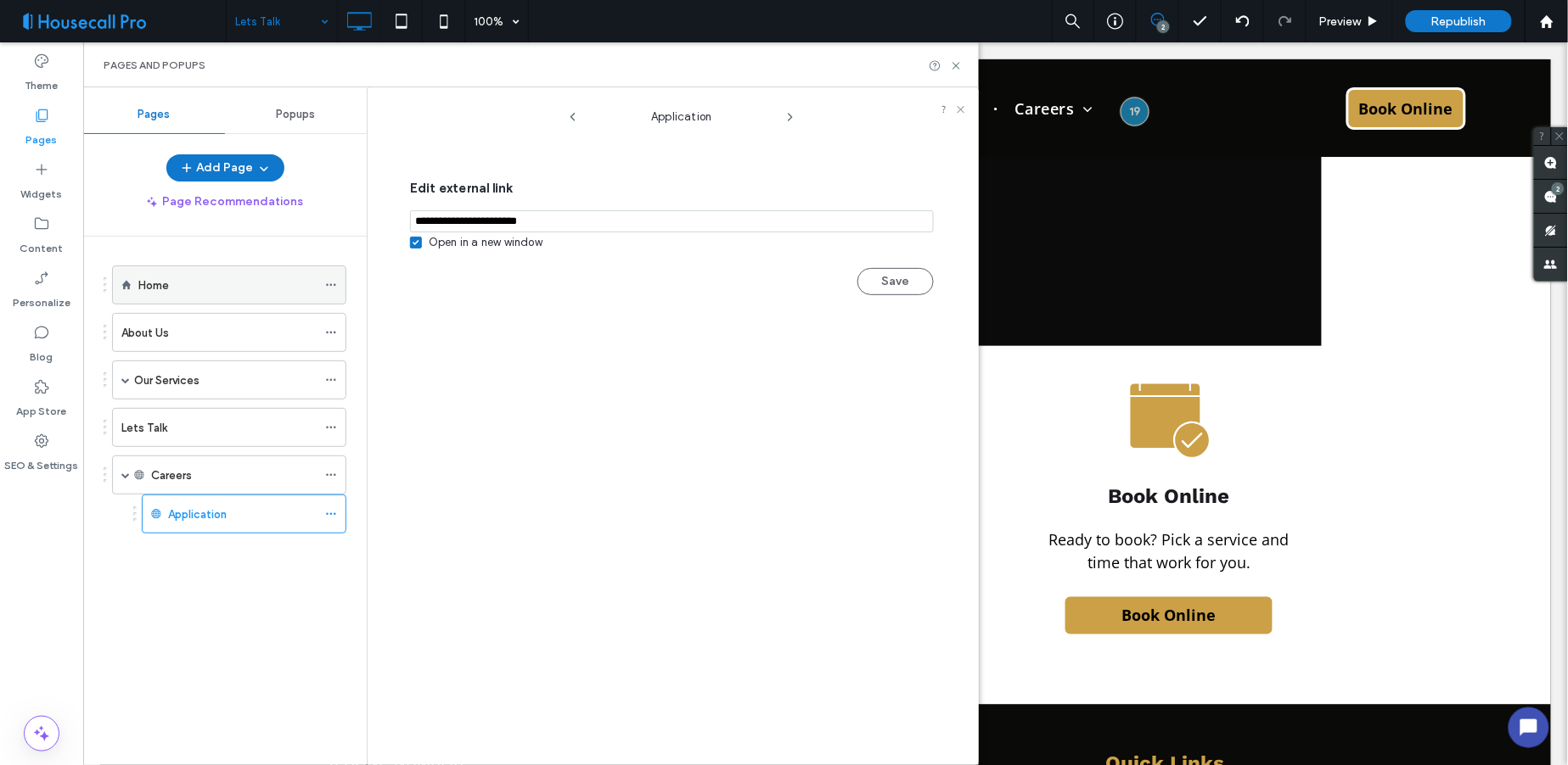
click at [130, 268] on div "Pages Popups Add Page Page Recommendations Home About Us Our Services Handyman …" at bounding box center [531, 426] width 895 height 678
paste input "**********"
type input "**********"
click at [885, 290] on button "Save" at bounding box center [895, 282] width 76 height 27
click at [960, 107] on use at bounding box center [960, 109] width 6 height 6
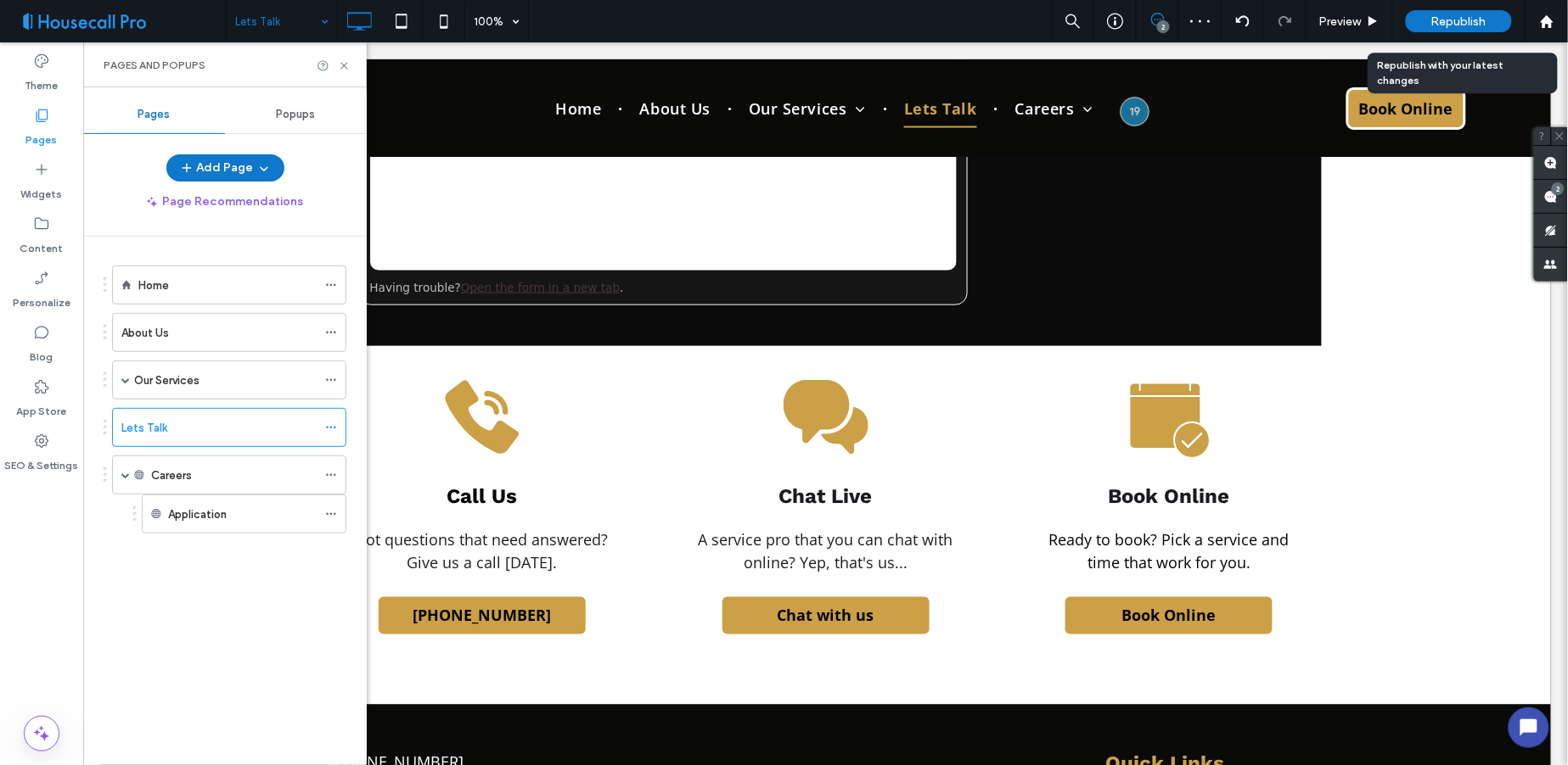
click at [1458, 20] on span "Republish" at bounding box center [1459, 22] width 56 height 15
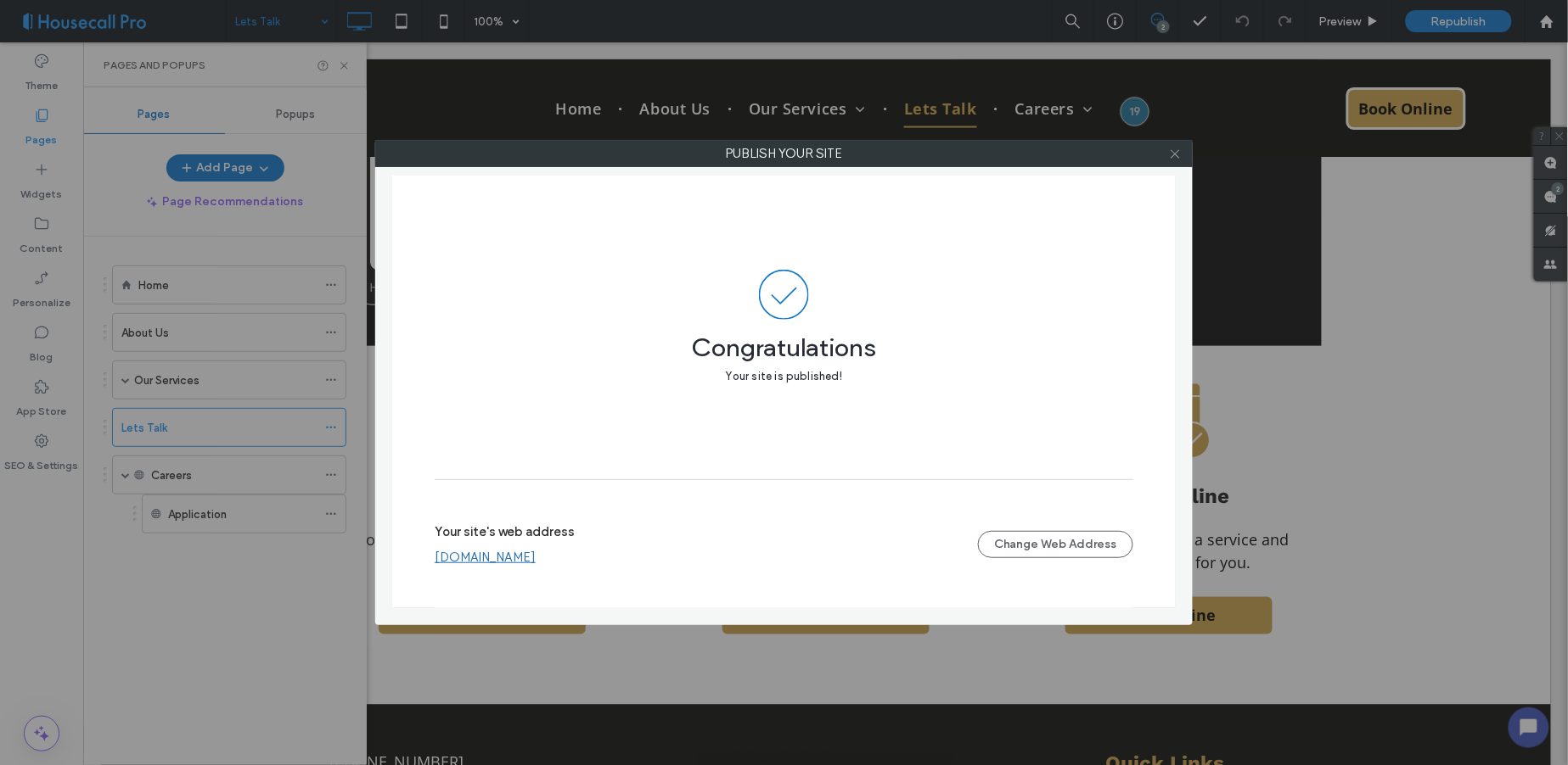
click at [1172, 153] on icon at bounding box center [1176, 154] width 13 height 13
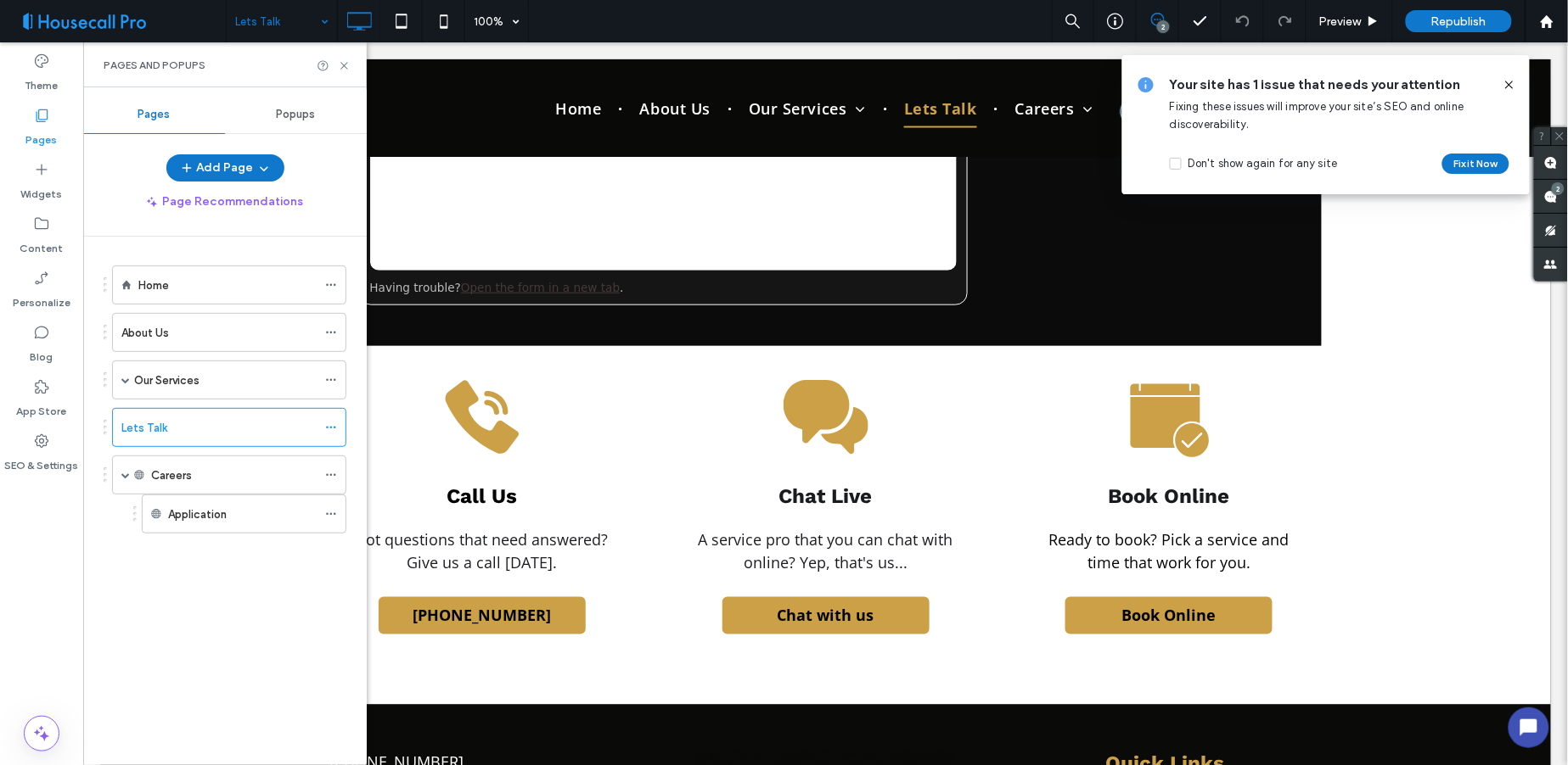
click at [1512, 82] on use at bounding box center [1509, 85] width 7 height 7
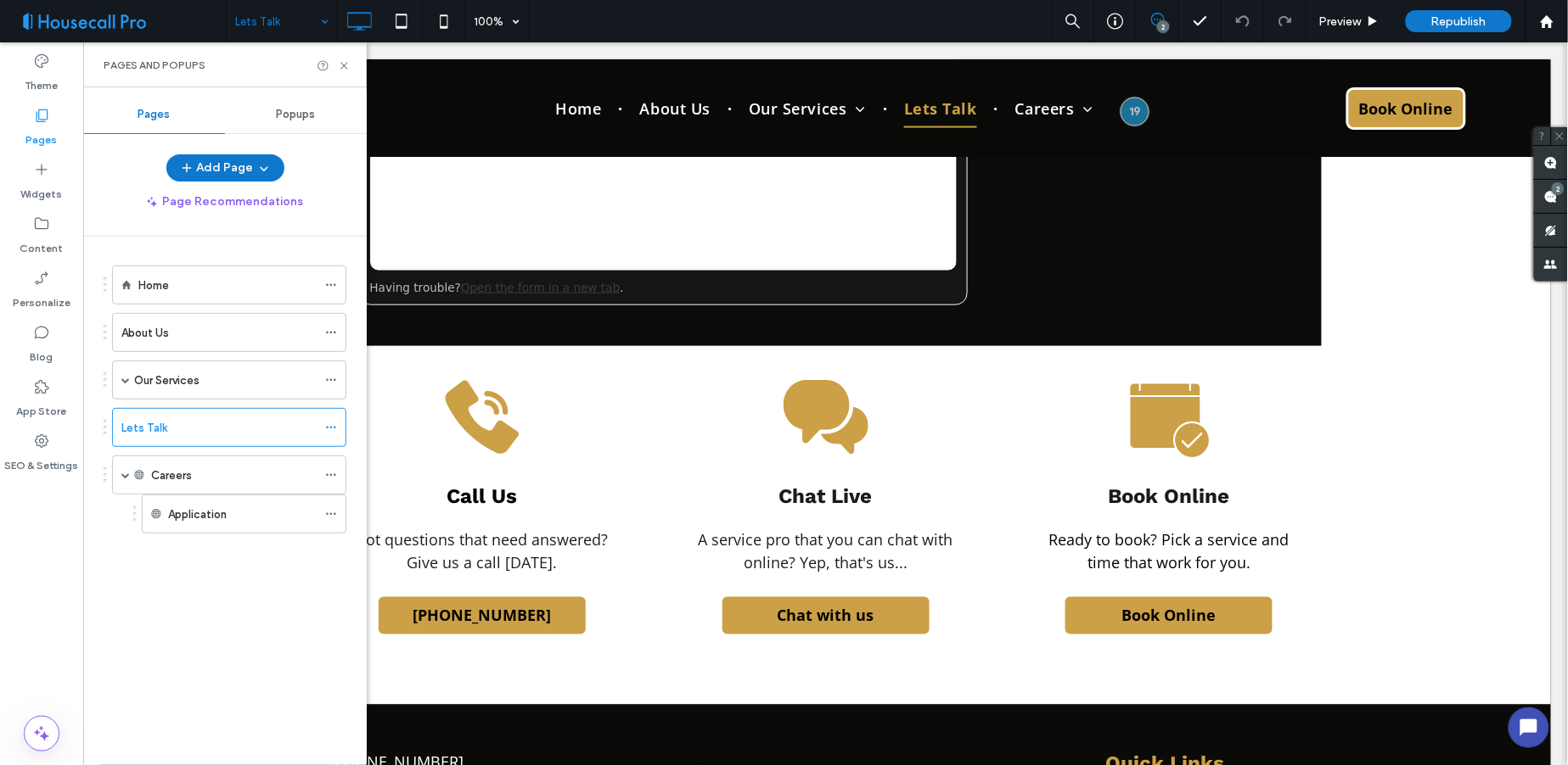
click at [184, 30] on span at bounding box center [119, 21] width 213 height 34
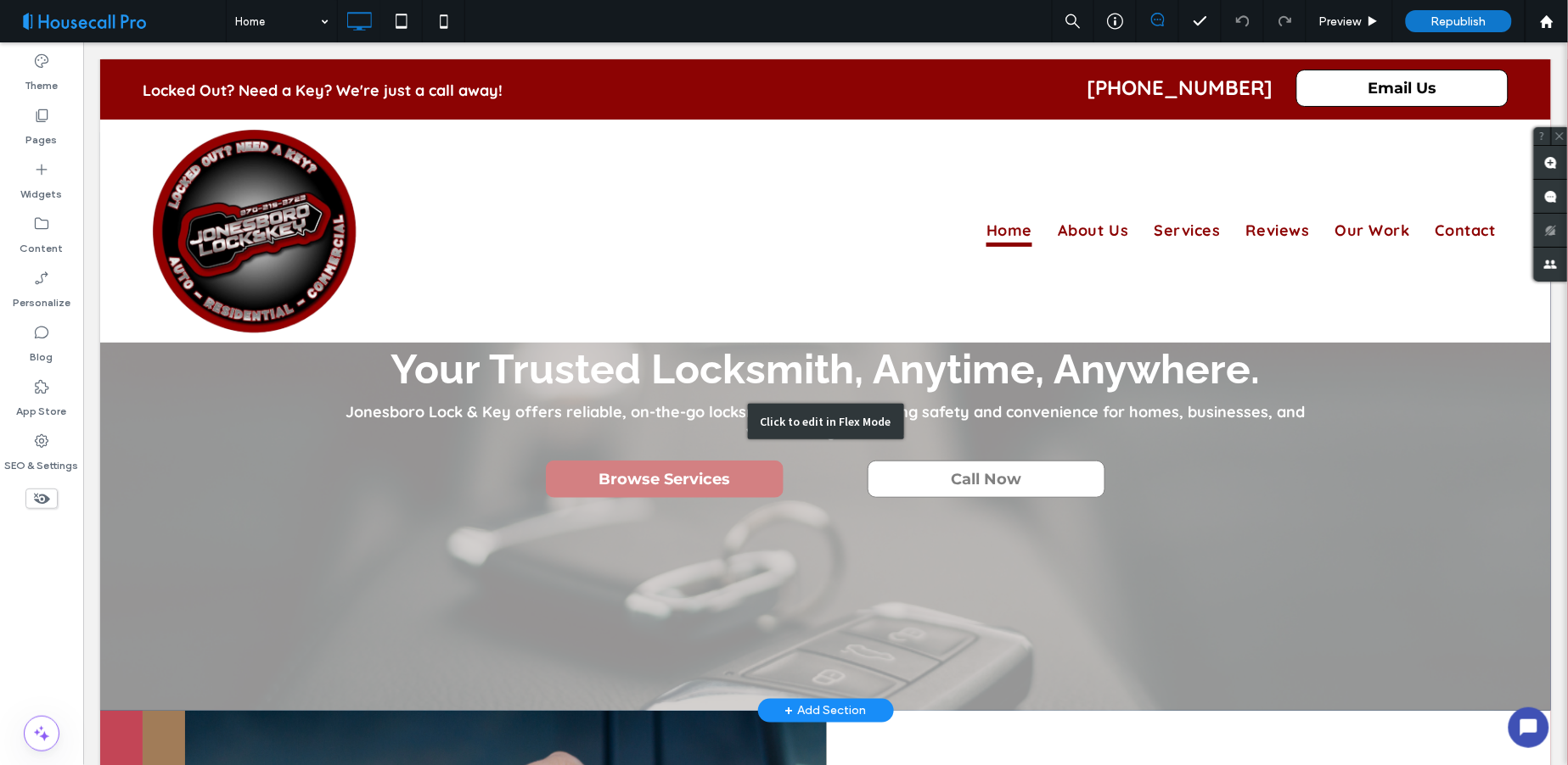
scroll to position [188, 0]
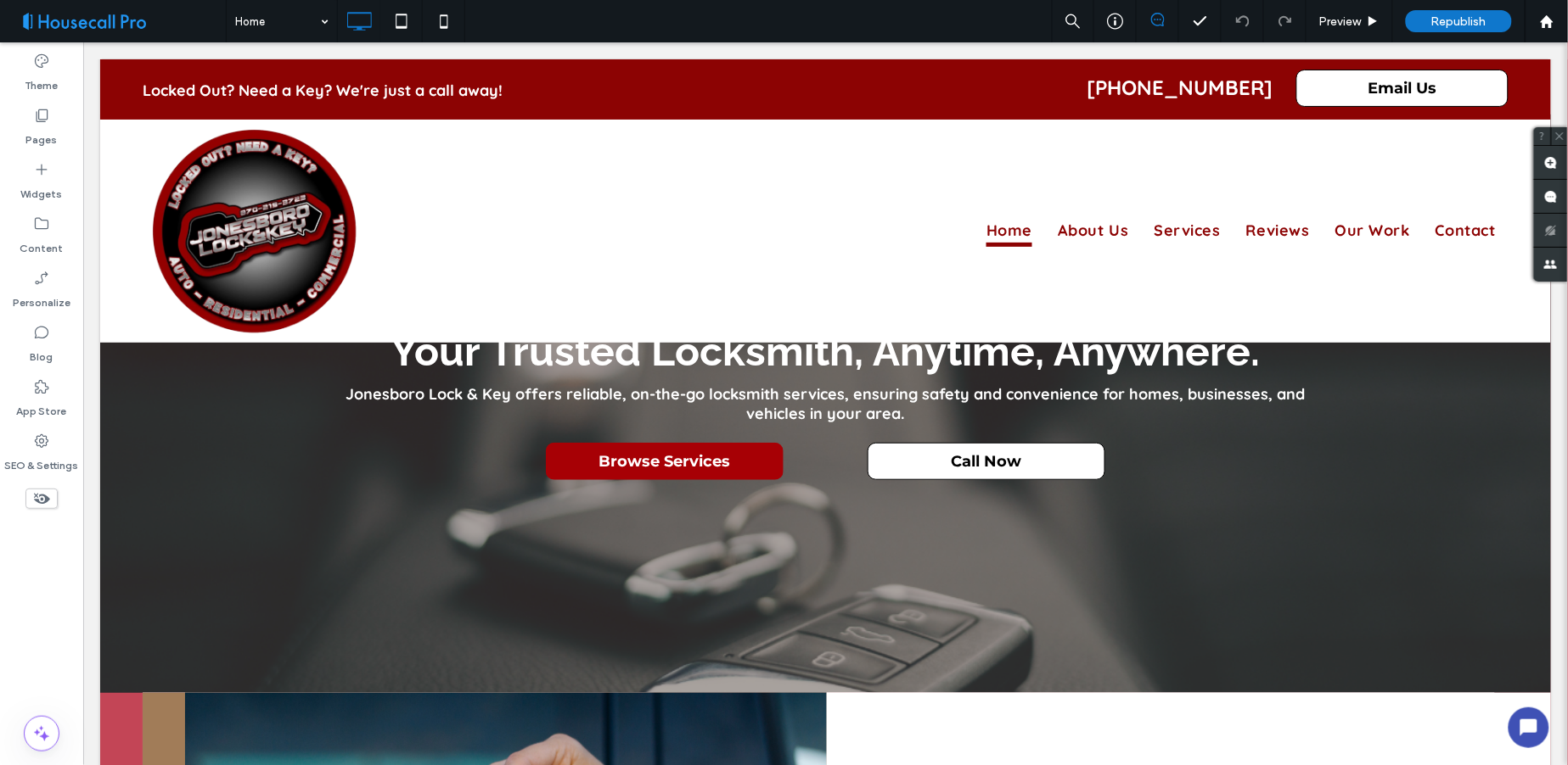
click at [1538, 729] on button "button" at bounding box center [1528, 727] width 41 height 41
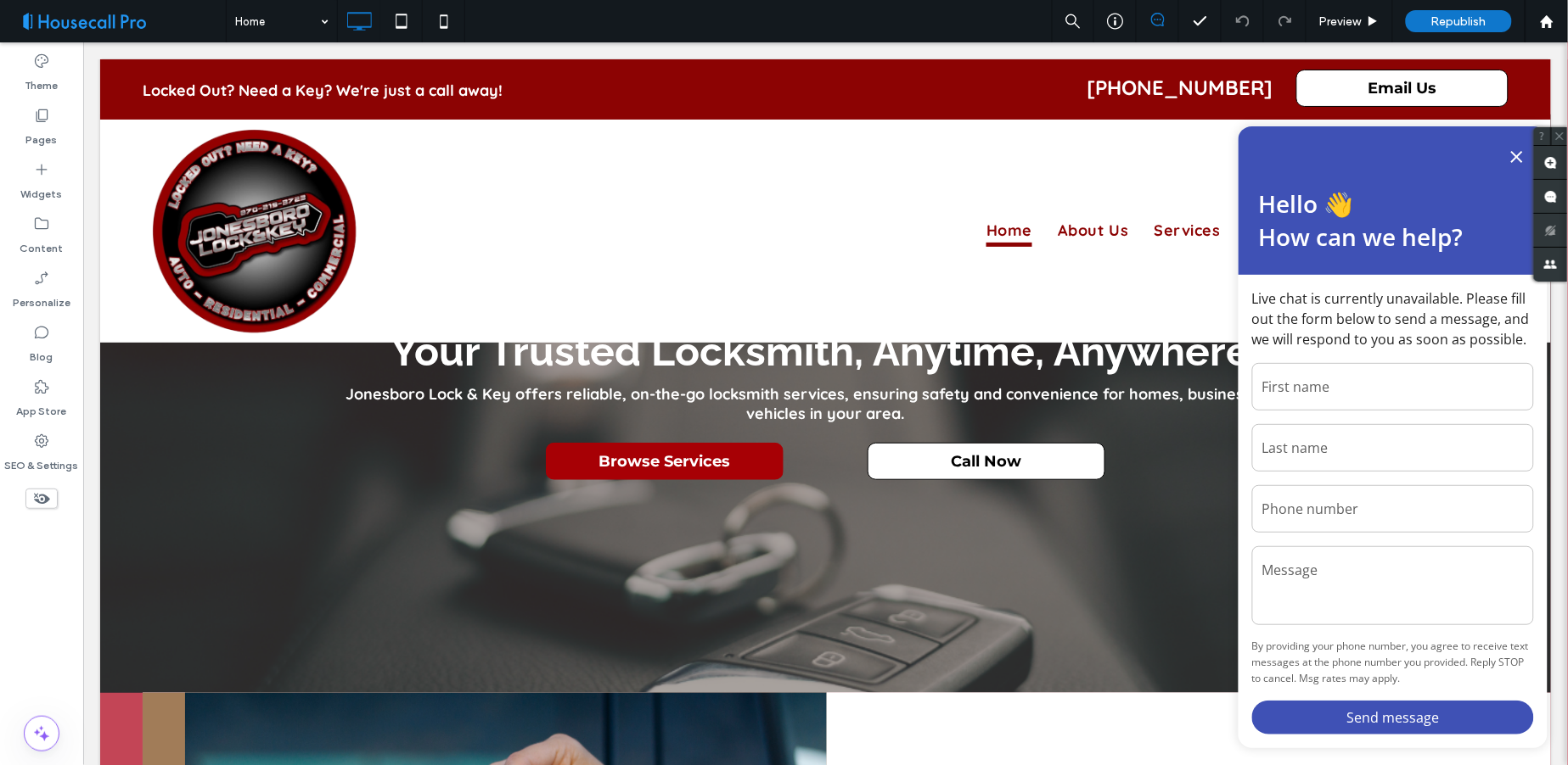
click at [1512, 155] on icon "button" at bounding box center [1516, 156] width 20 height 20
